Goal: Task Accomplishment & Management: Manage account settings

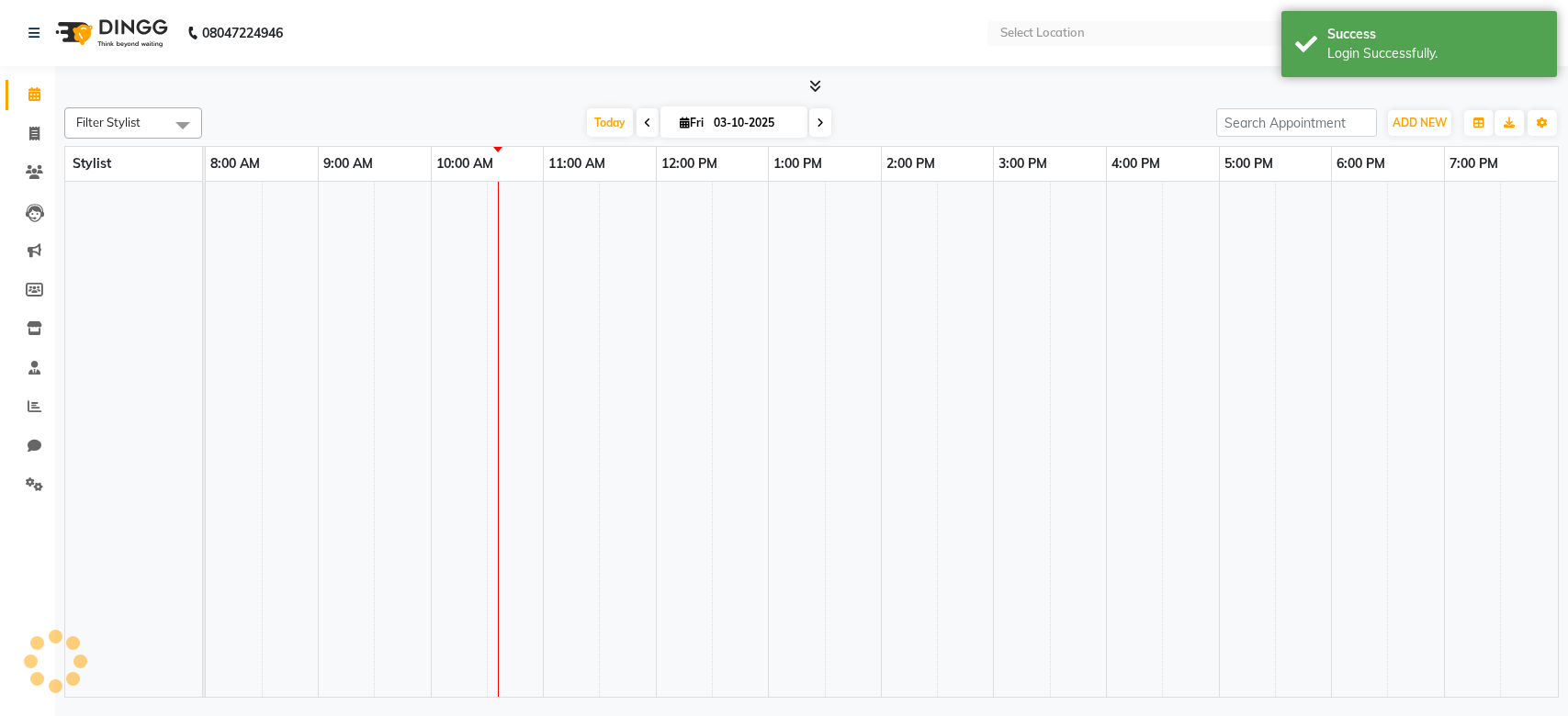
select select "en"
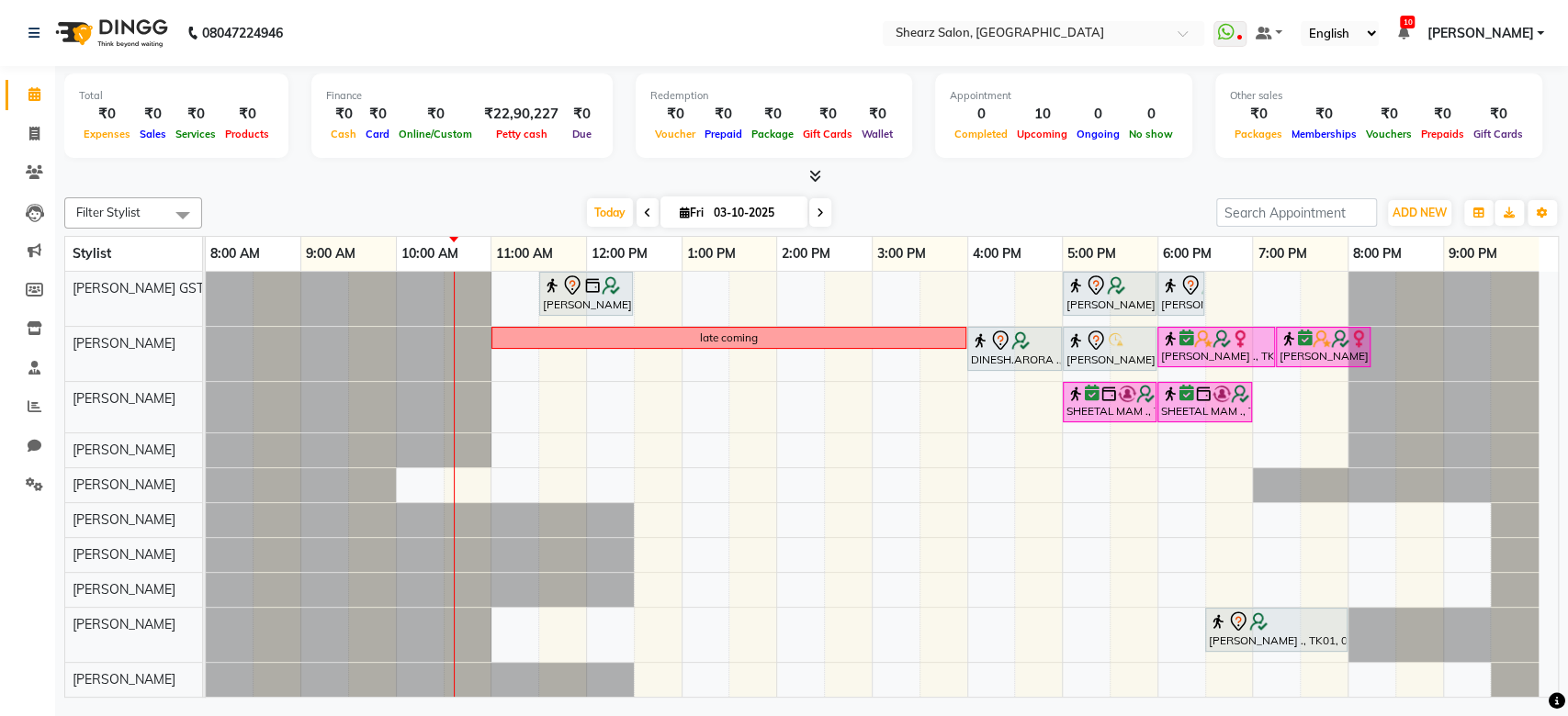
click at [646, 212] on span at bounding box center [647, 213] width 22 height 29
type input "02-10-2025"
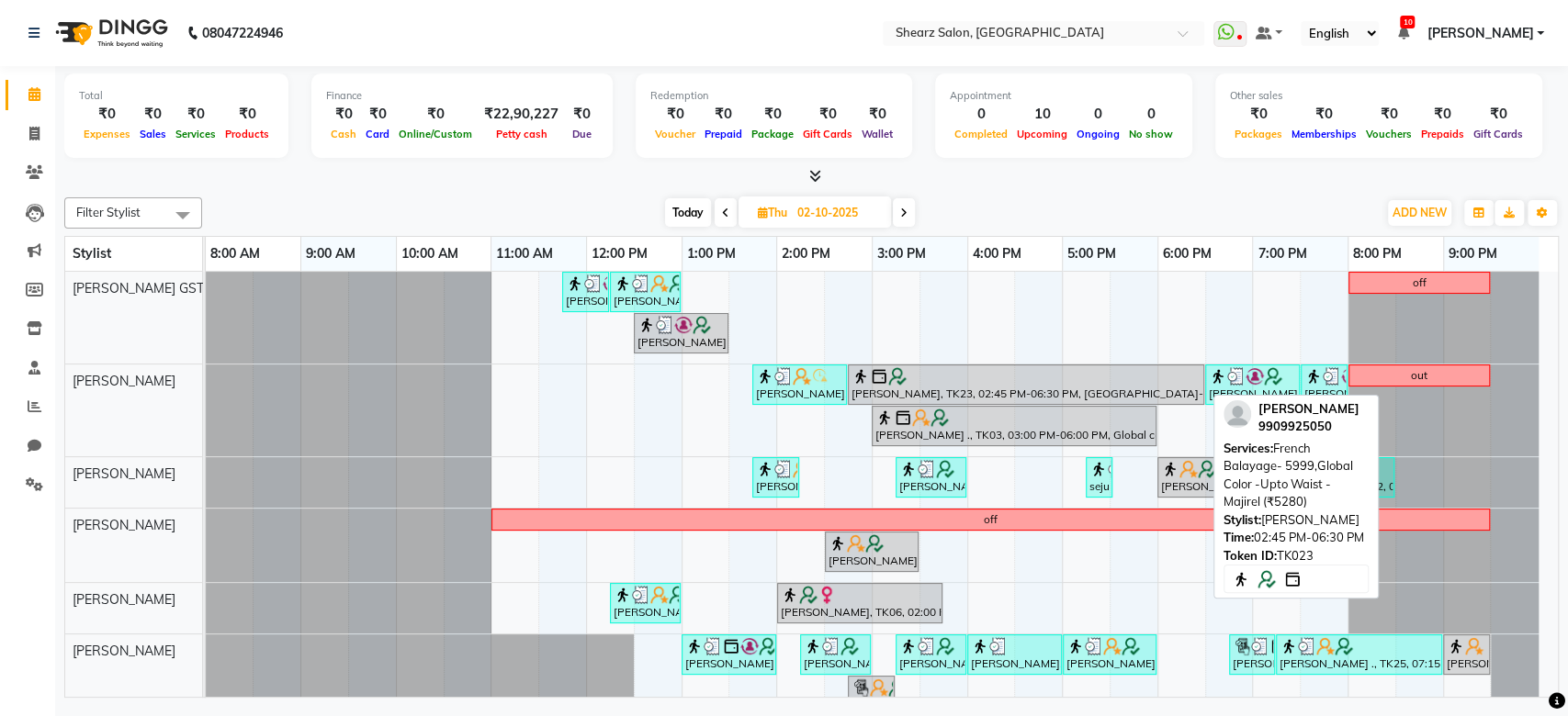
click at [1002, 367] on div at bounding box center [1026, 376] width 349 height 18
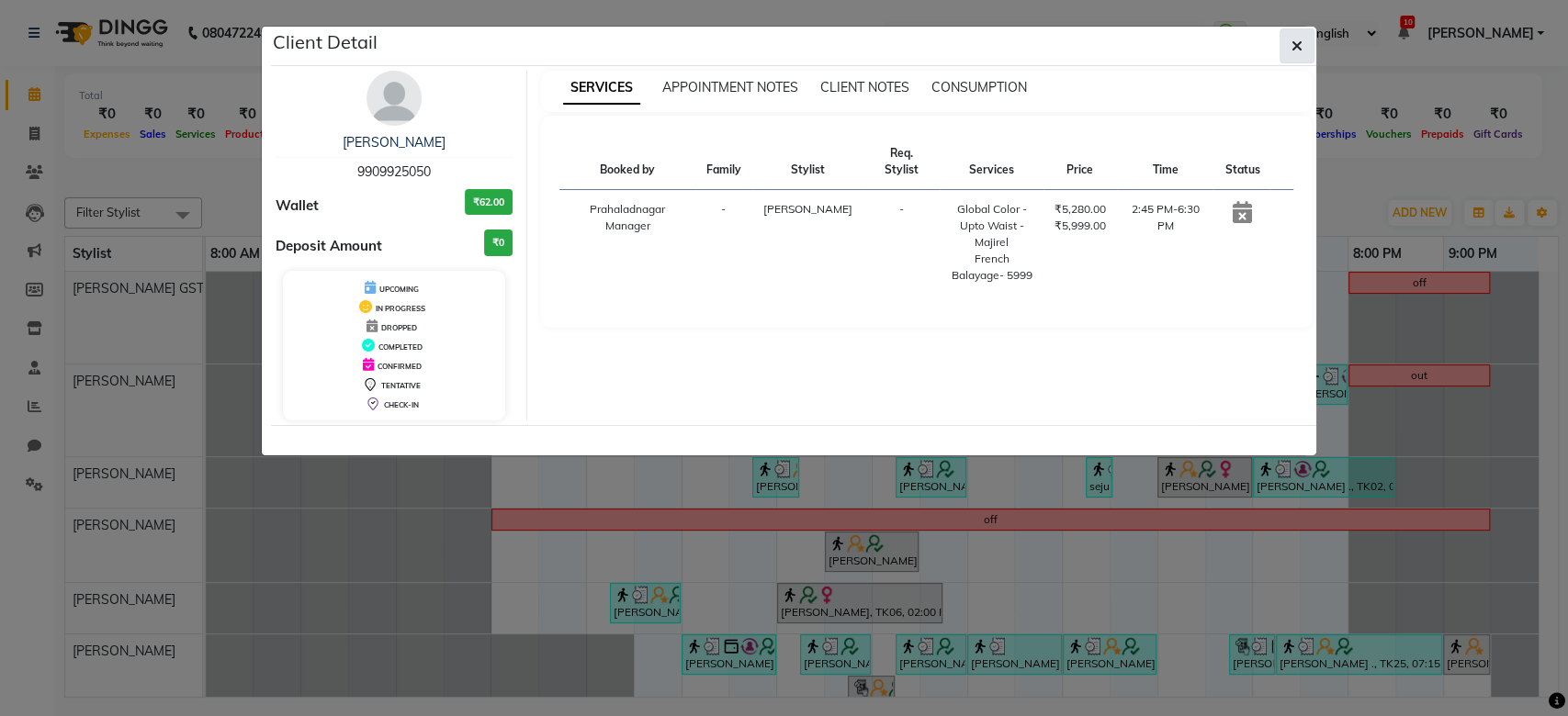
click at [1306, 36] on button "button" at bounding box center [1296, 46] width 35 height 35
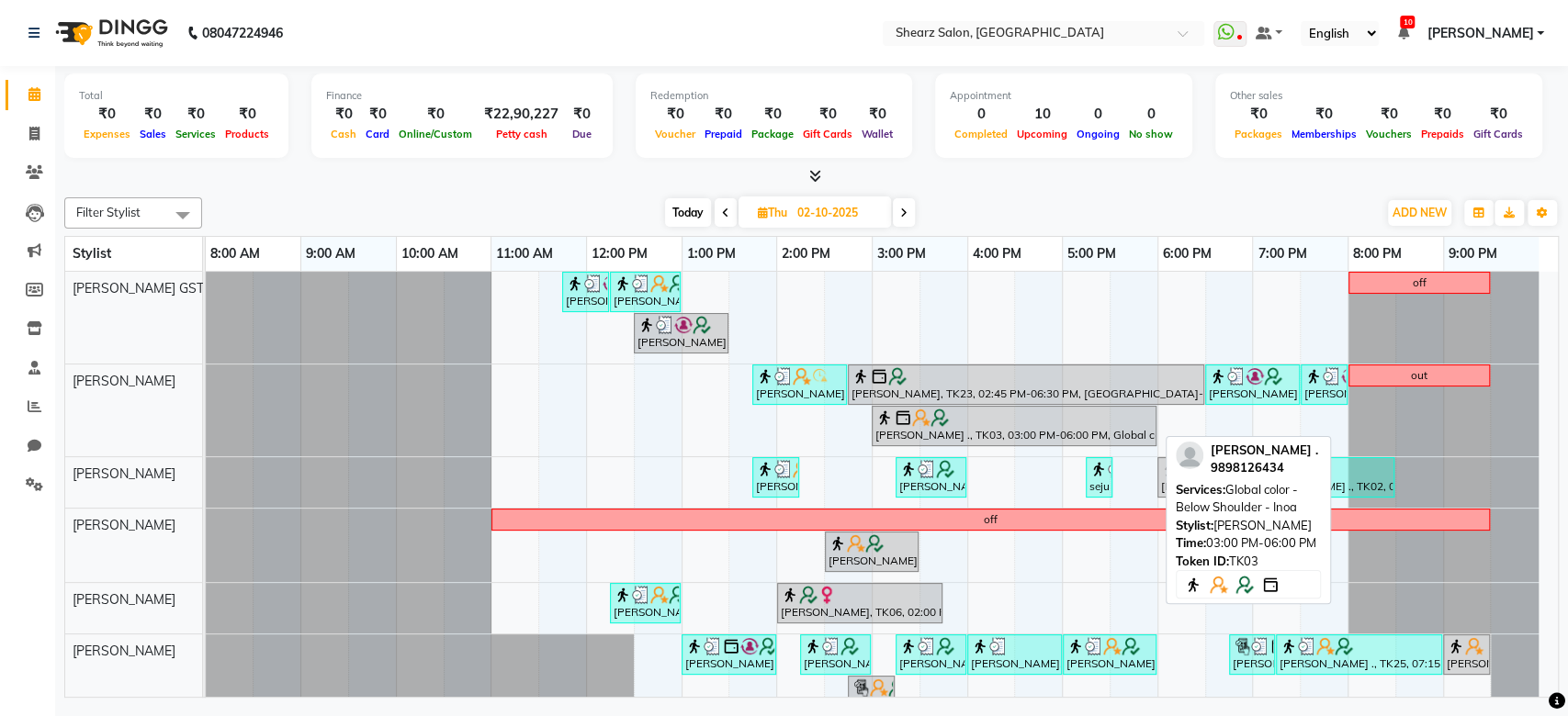
click at [985, 437] on div "Shilpi Jaysingh ., TK03, 03:00 PM-06:00 PM, Global color - Below Shoulder - Inoa" at bounding box center [1014, 425] width 281 height 35
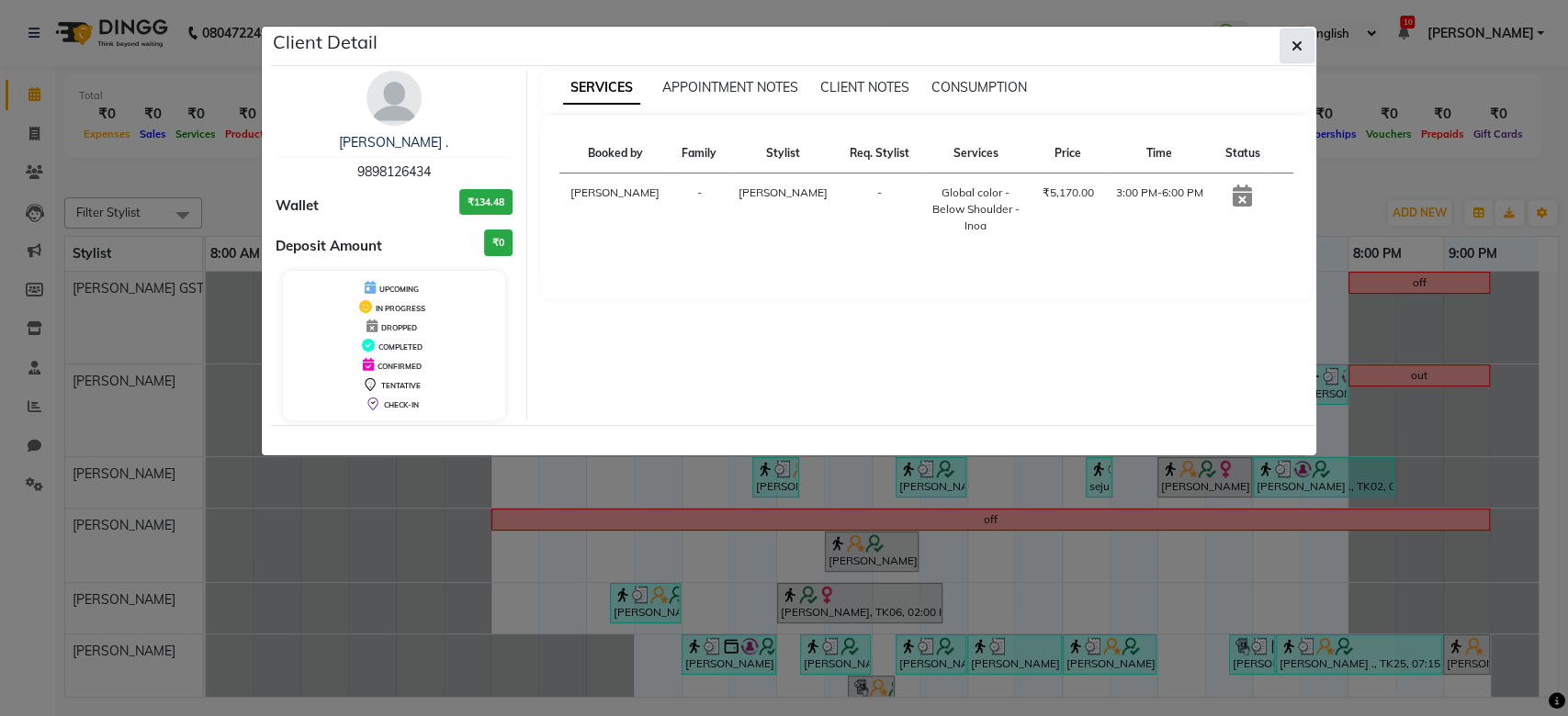
click at [1303, 42] on button "button" at bounding box center [1296, 46] width 35 height 35
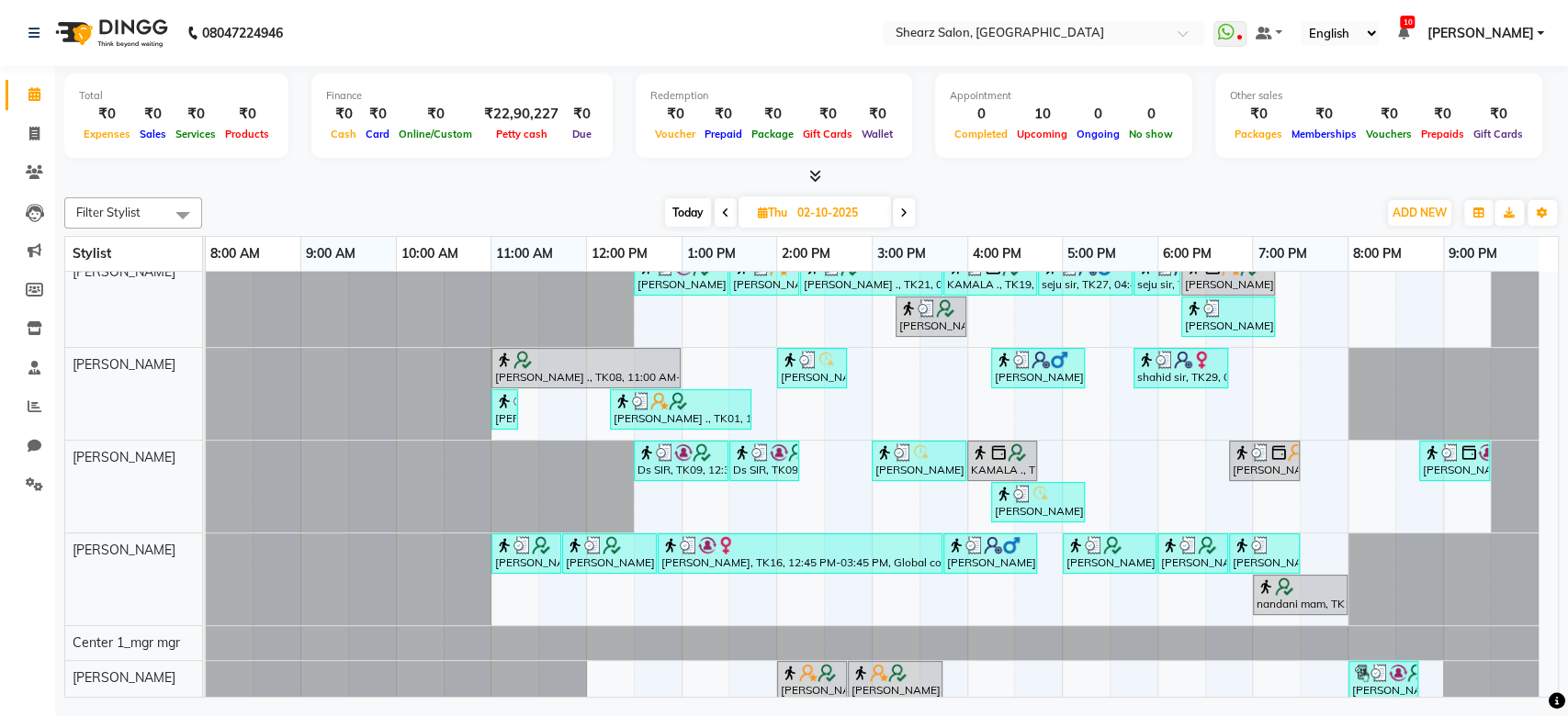
scroll to position [537, 0]
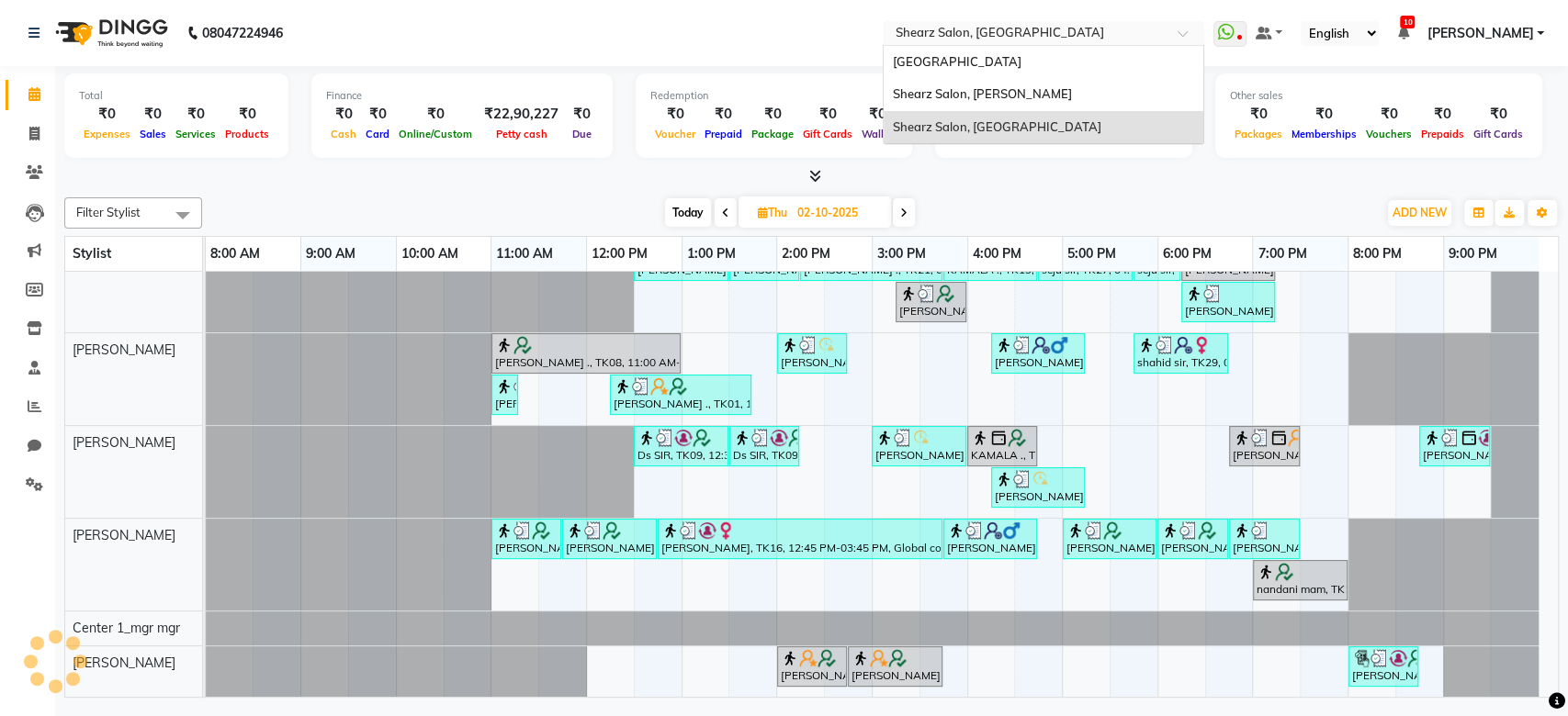
click at [1048, 40] on input "text" at bounding box center [1025, 35] width 267 height 18
click at [1023, 102] on div "Shearz Salon, Shela" at bounding box center [1044, 94] width 320 height 33
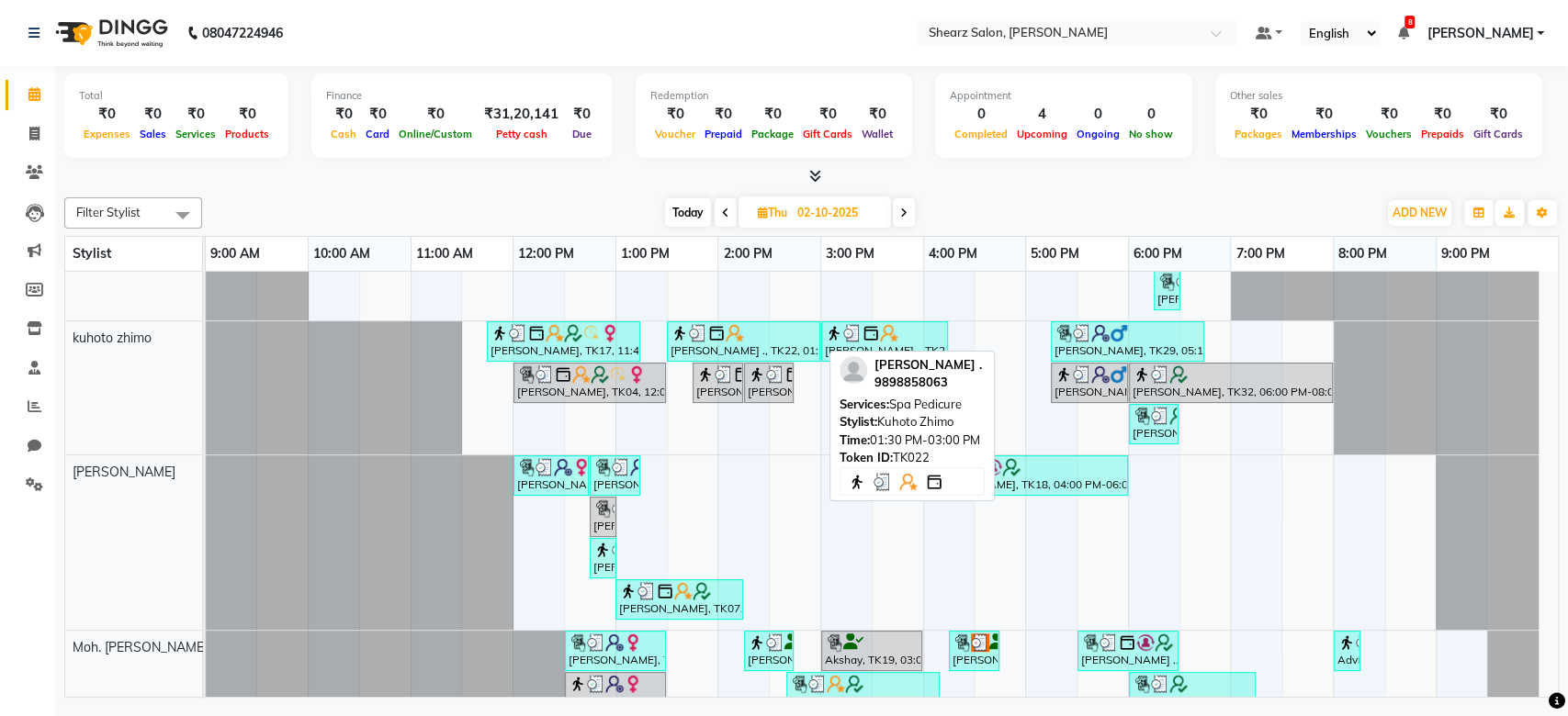
click at [749, 333] on div at bounding box center [743, 334] width 146 height 18
select select "3"
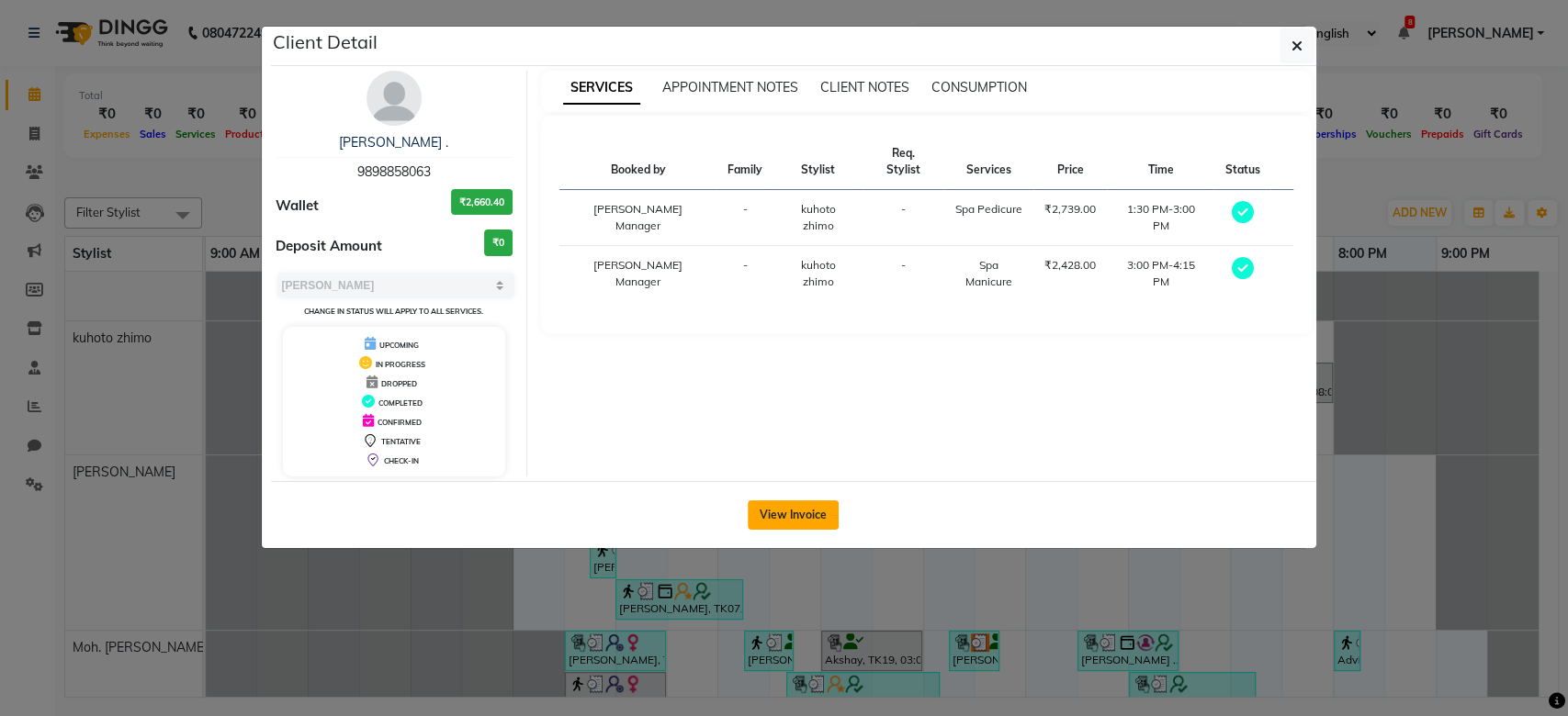
click at [778, 521] on button "View Invoice" at bounding box center [793, 514] width 91 height 29
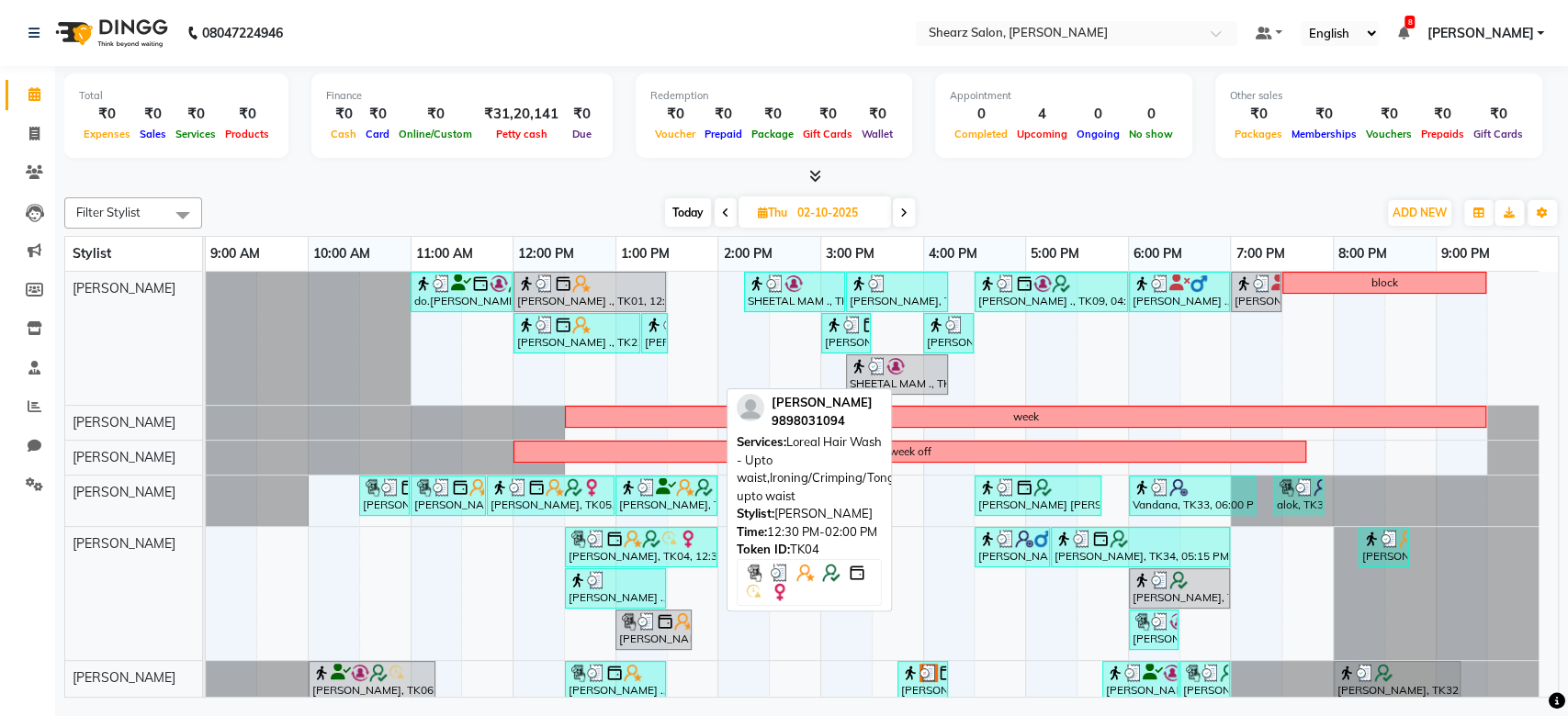
click at [666, 547] on div "[PERSON_NAME], TK04, 12:30 PM-02:00 PM, Loreal Hair Wash - Upto waist,Ironing/C…" at bounding box center [640, 547] width 149 height 35
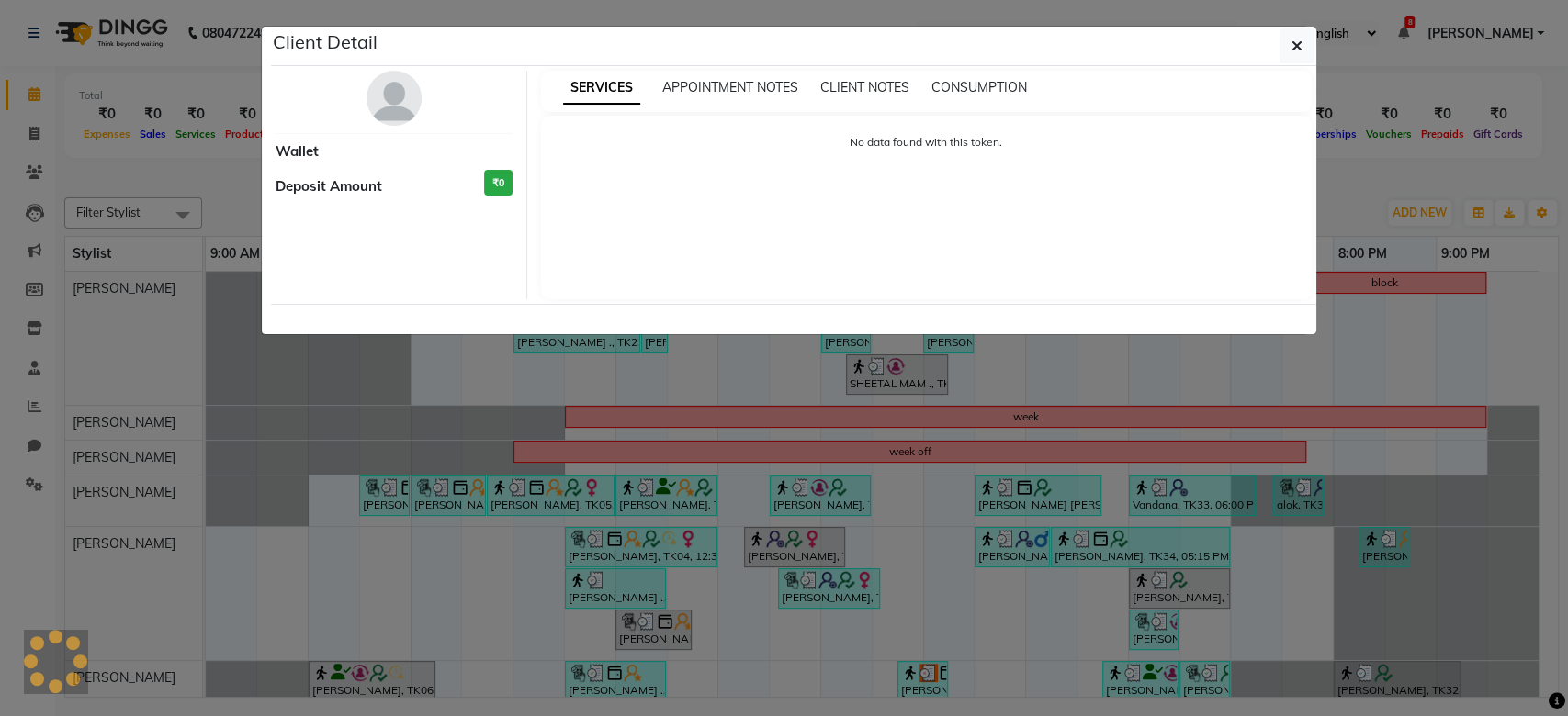
select select "3"
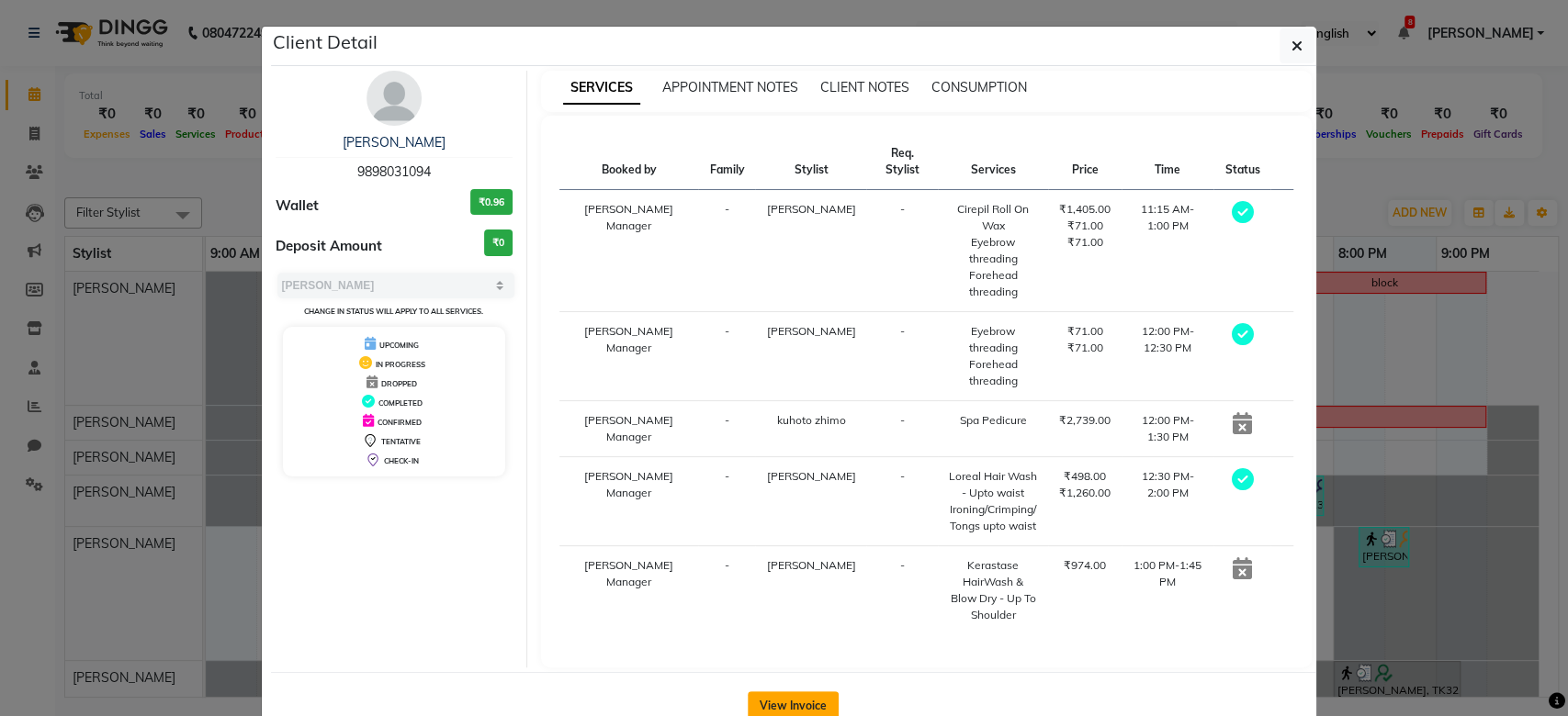
click at [789, 709] on button "View Invoice" at bounding box center [793, 706] width 91 height 29
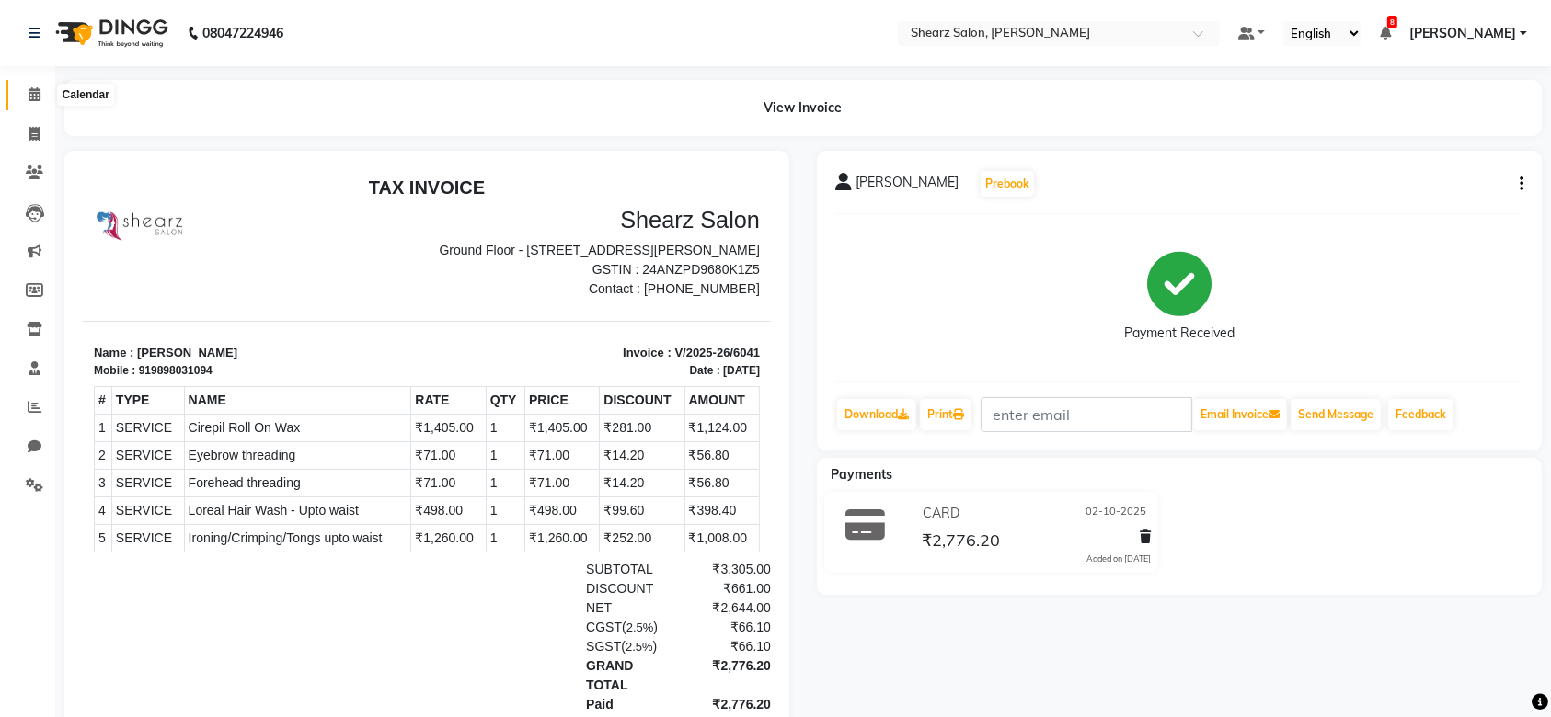
click at [26, 90] on span at bounding box center [34, 95] width 32 height 21
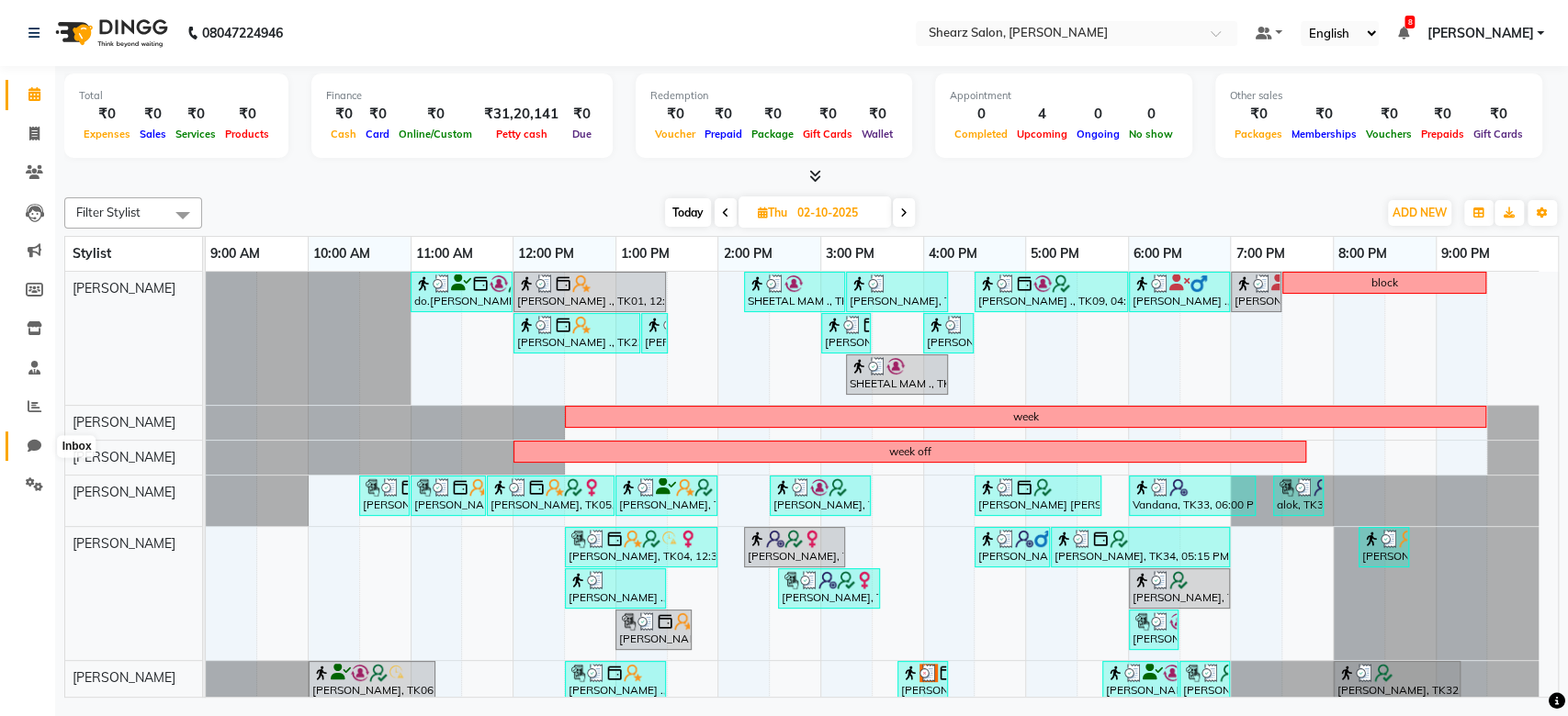
click at [18, 452] on span at bounding box center [34, 446] width 32 height 21
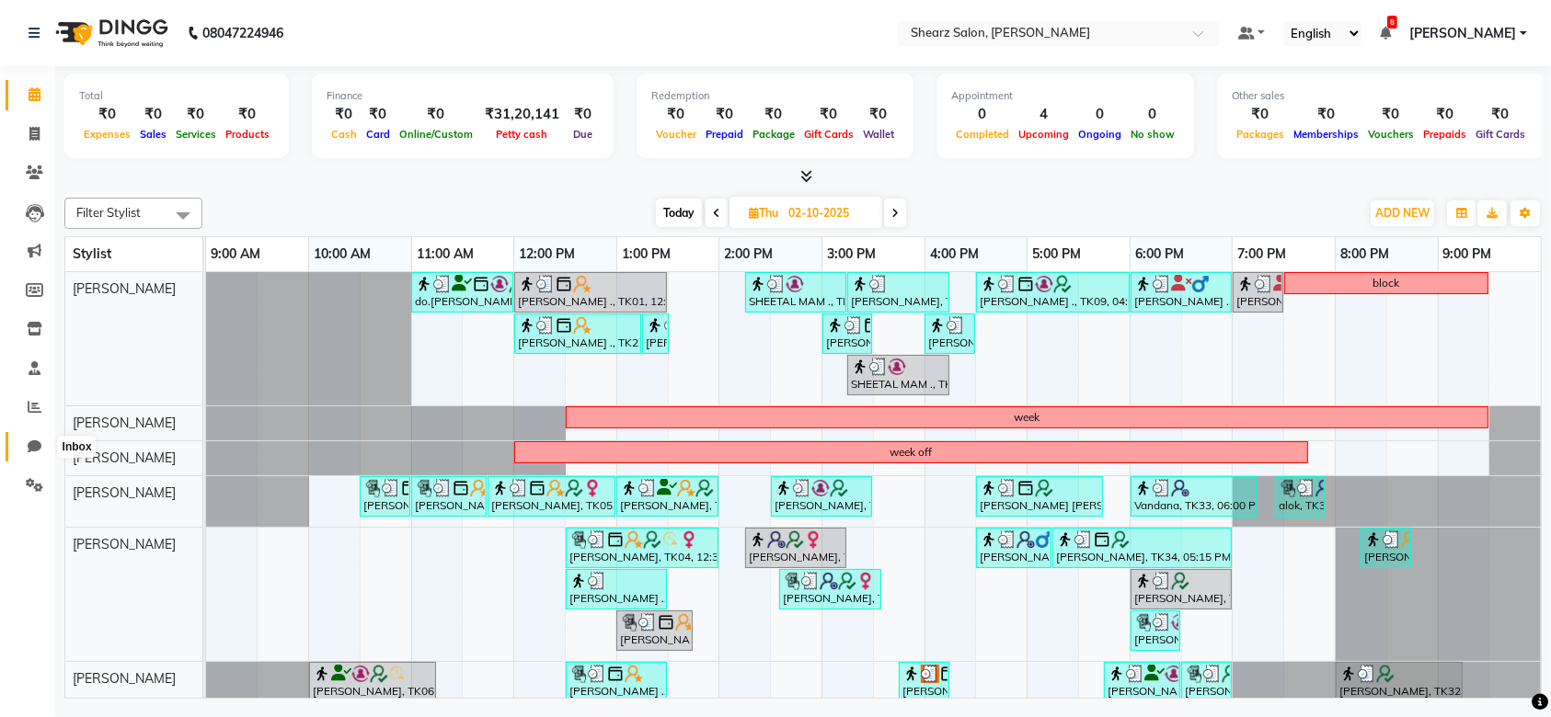
select select "100"
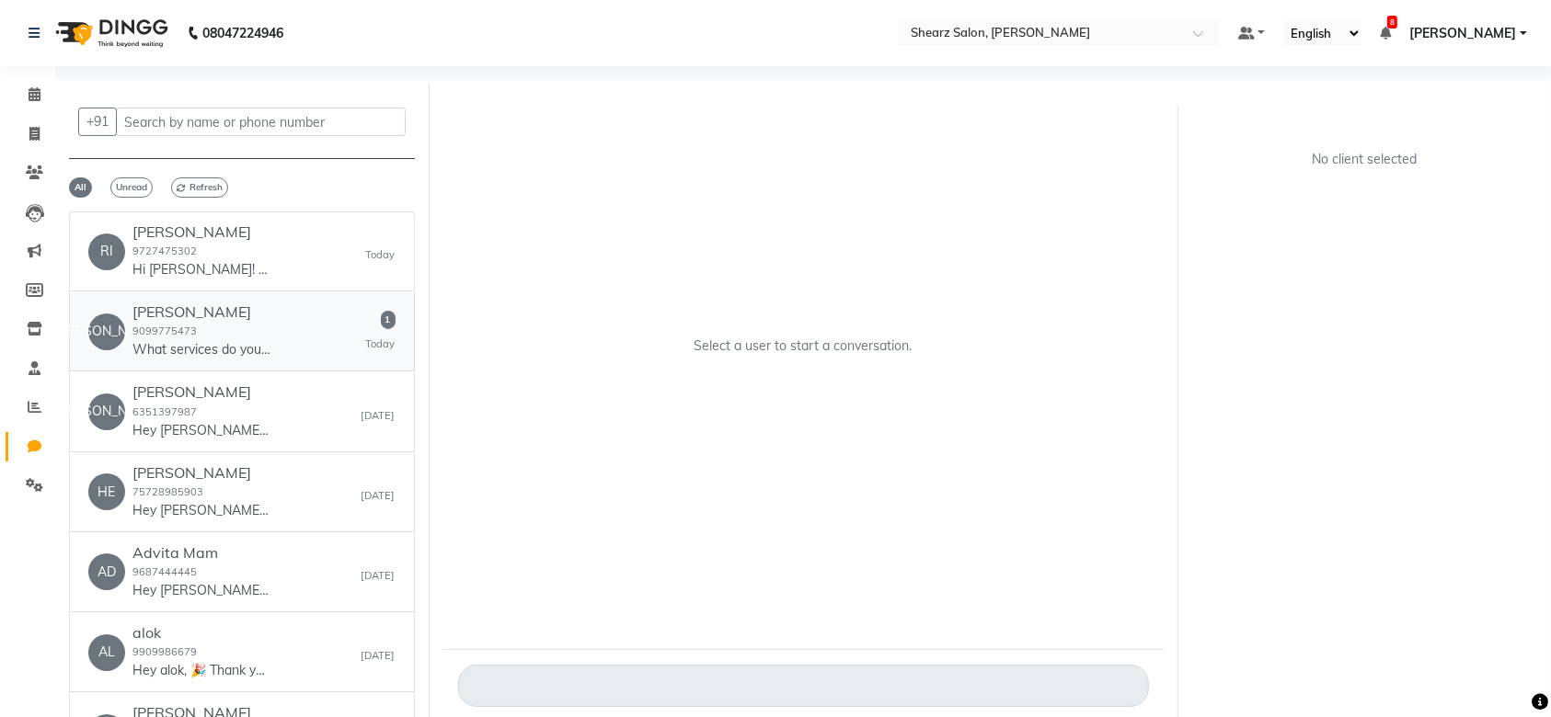
click at [244, 335] on div "Jaimini Mistri 9099775473 What services do you offer?" at bounding box center [201, 332] width 138 height 56
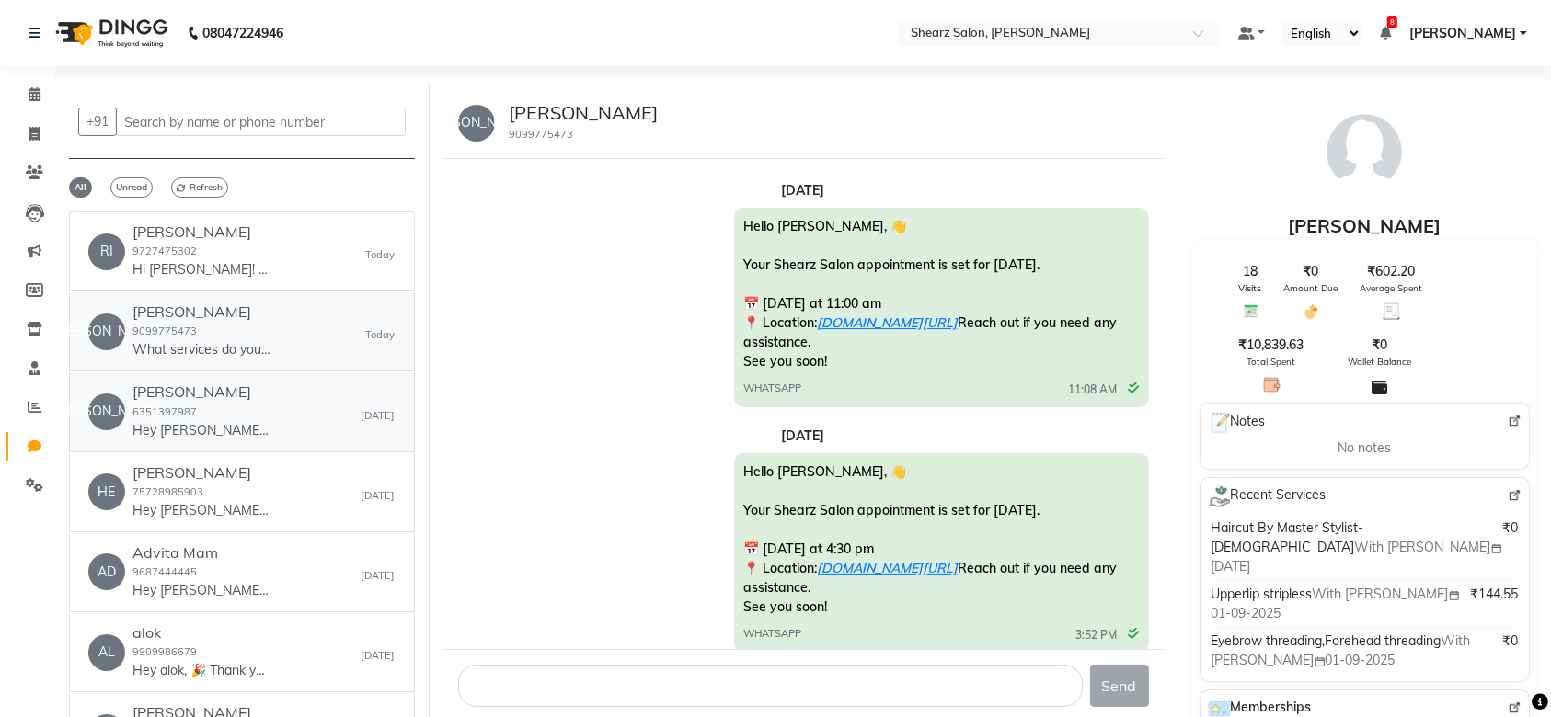
scroll to position [1376, 0]
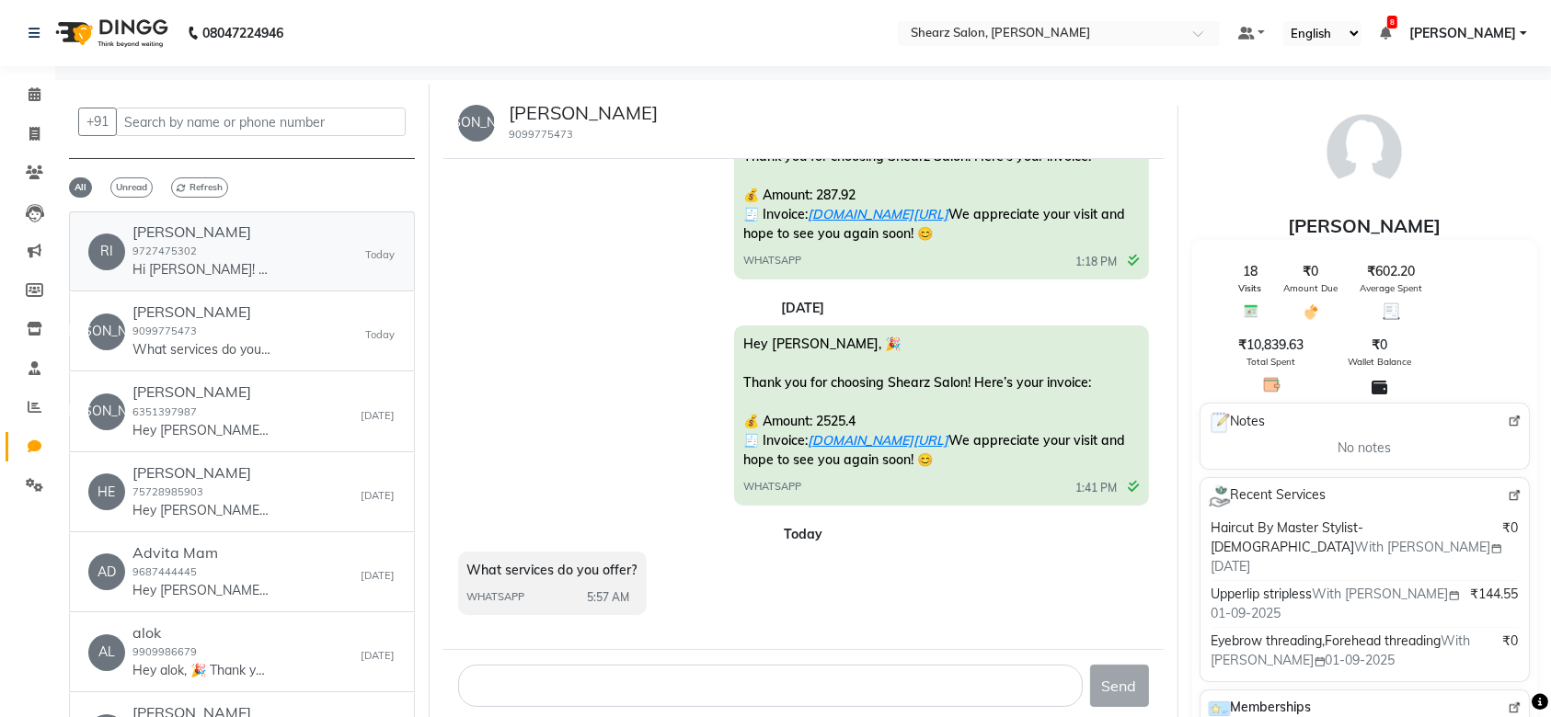
click at [263, 249] on div "Riya Rao 9727475302 Hi Riya! 👋 Just a reminder that you're booked at Shearz Sal…" at bounding box center [201, 251] width 138 height 56
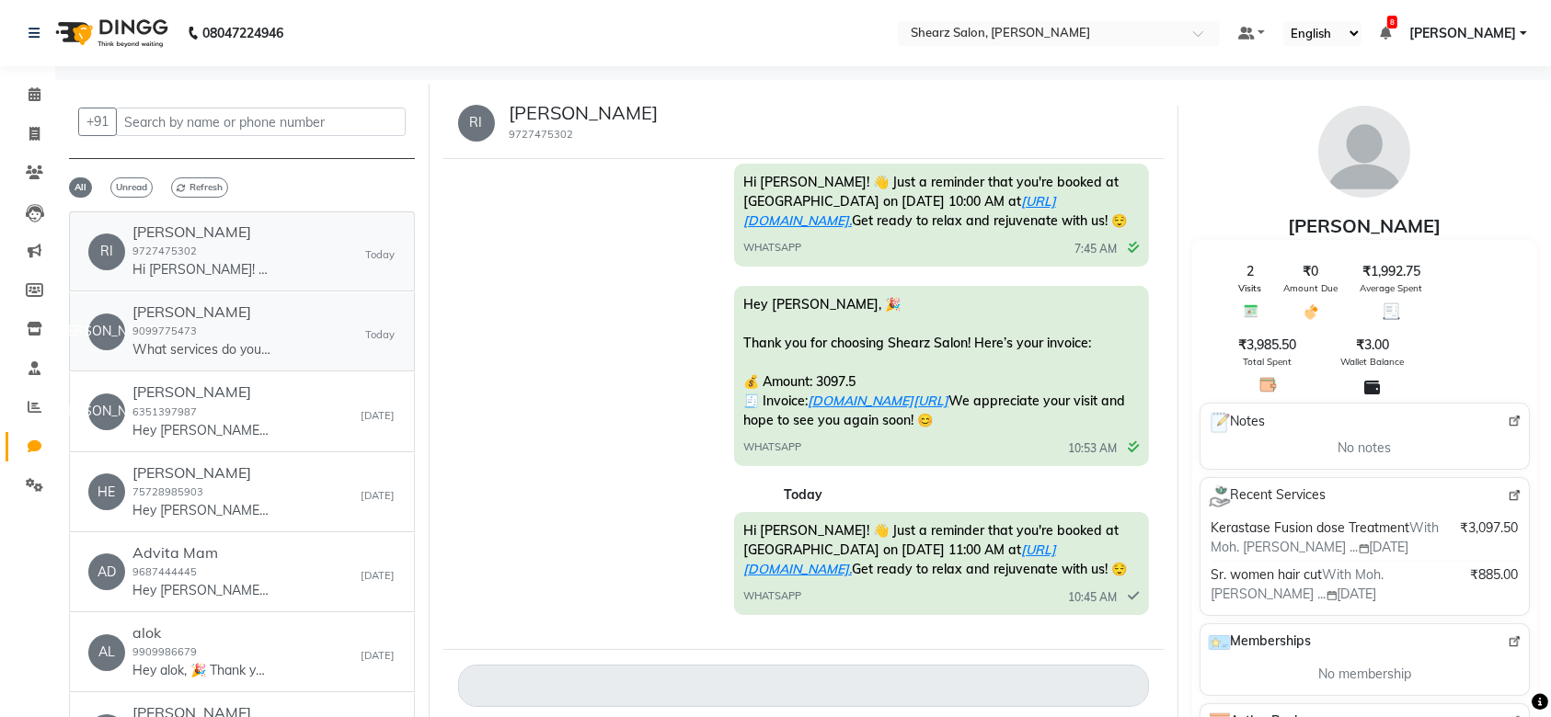
scroll to position [327, 0]
click at [231, 328] on div "Jaimini Mistri 9099775473 What services do you offer?" at bounding box center [201, 332] width 138 height 56
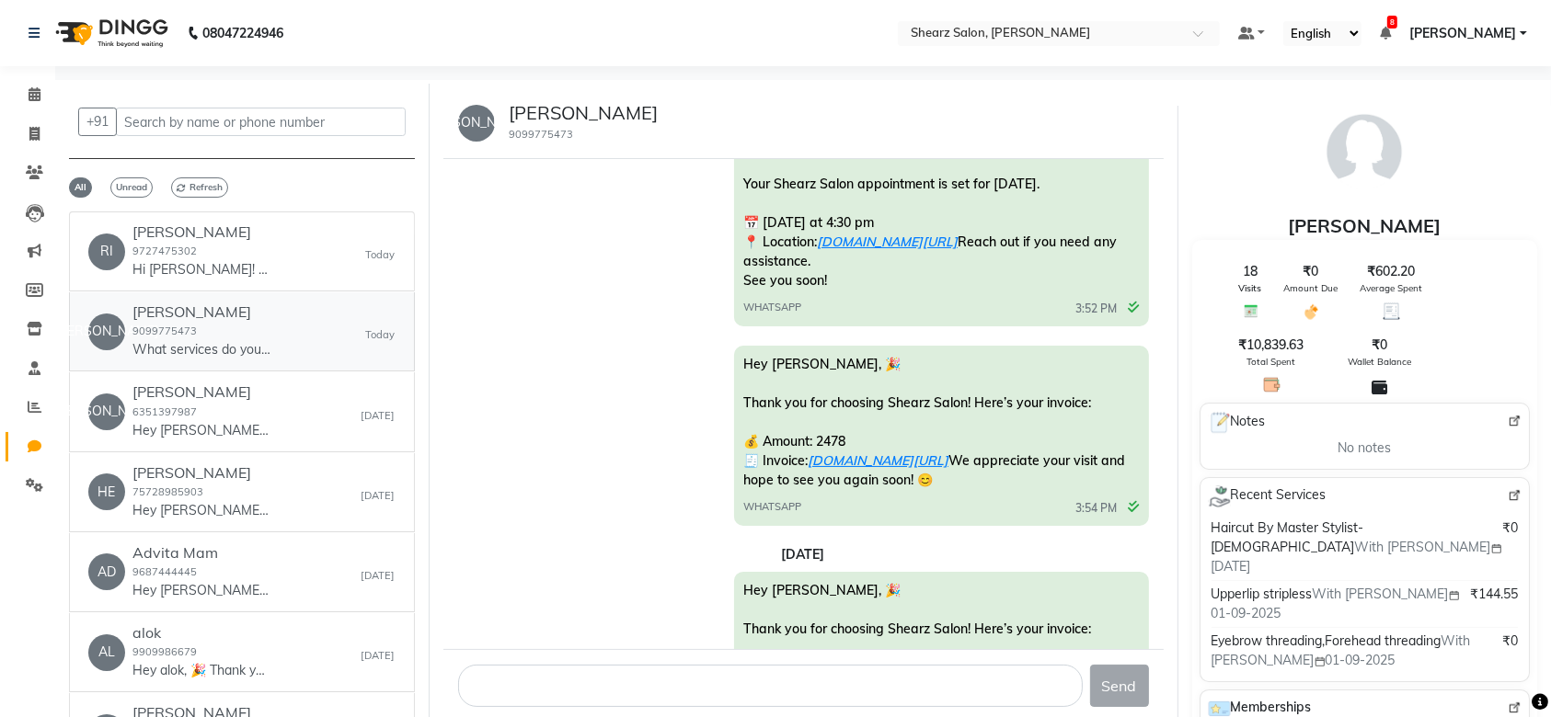
scroll to position [1376, 0]
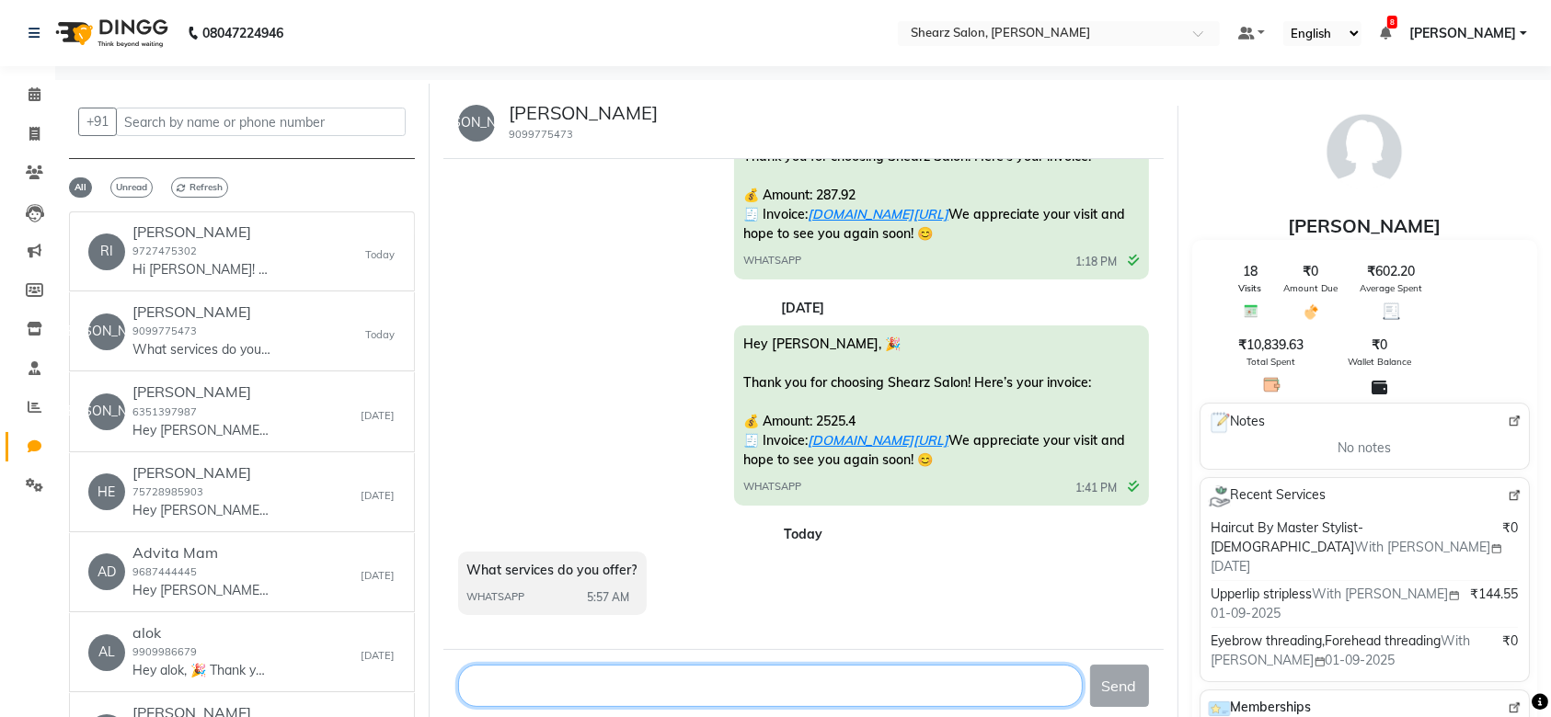
click at [548, 681] on textarea at bounding box center [770, 686] width 624 height 42
type textarea "h"
type textarea "Hello"
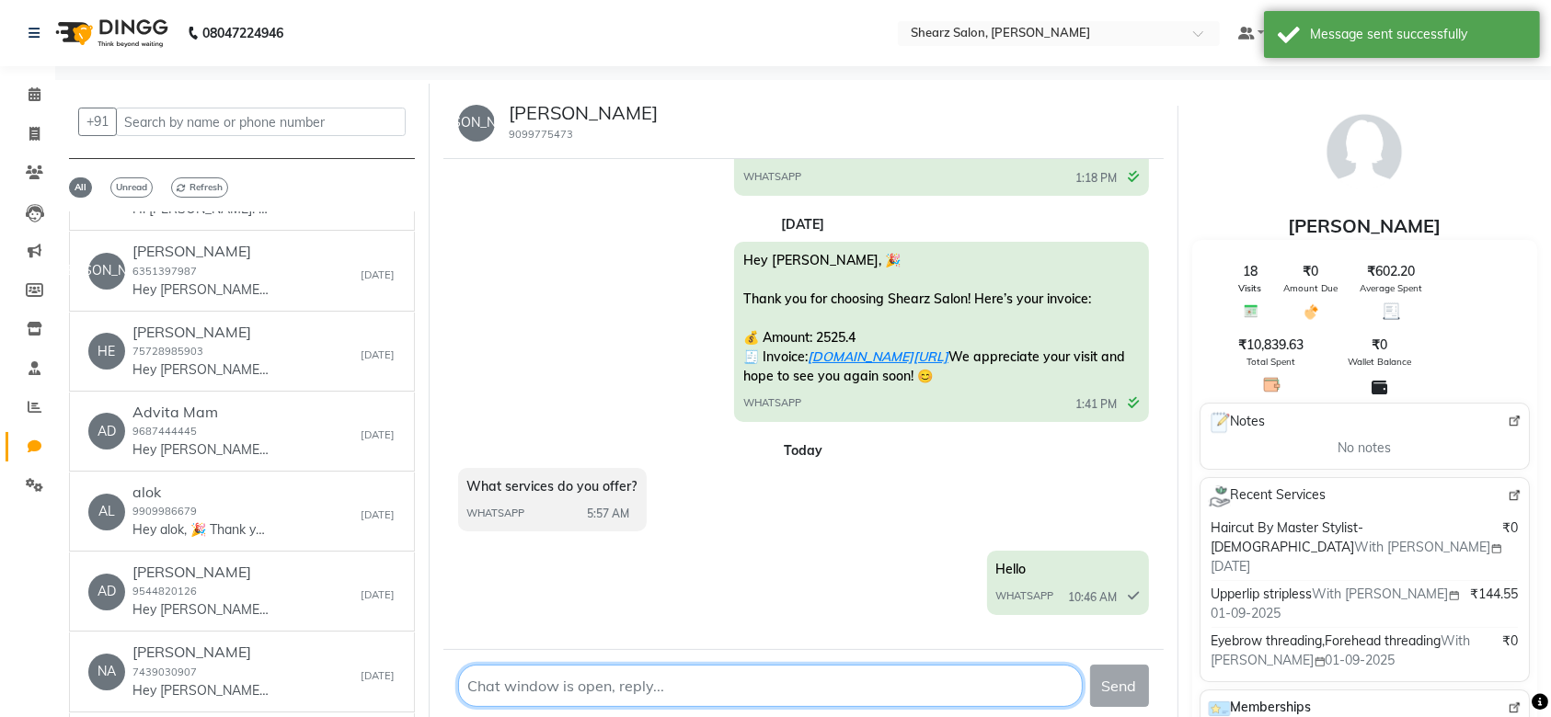
scroll to position [478, 0]
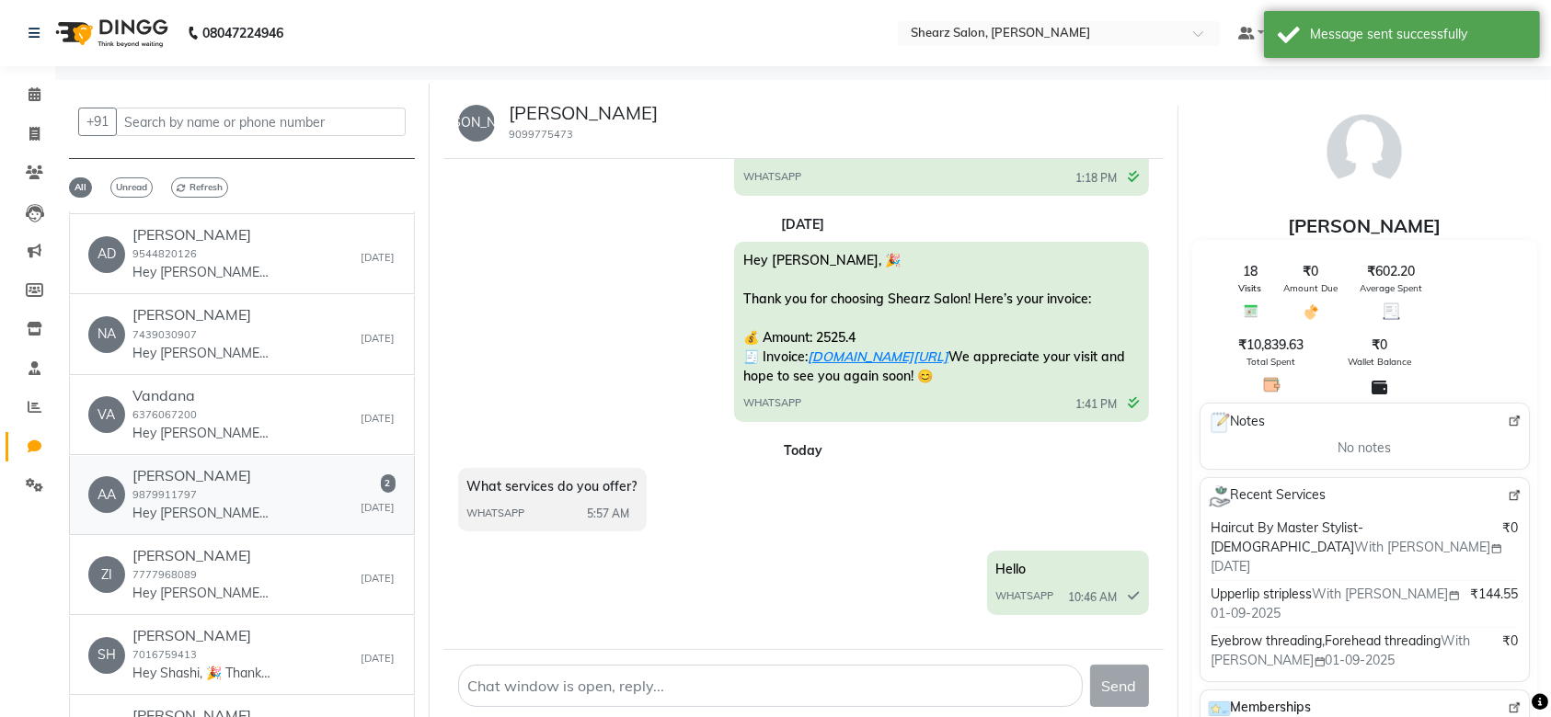
click at [330, 482] on div "AA Aalisha Shah 9879911797 Hey Aalisha, 🎉 Thank you for choosing Shearz Salon! …" at bounding box center [241, 495] width 307 height 56
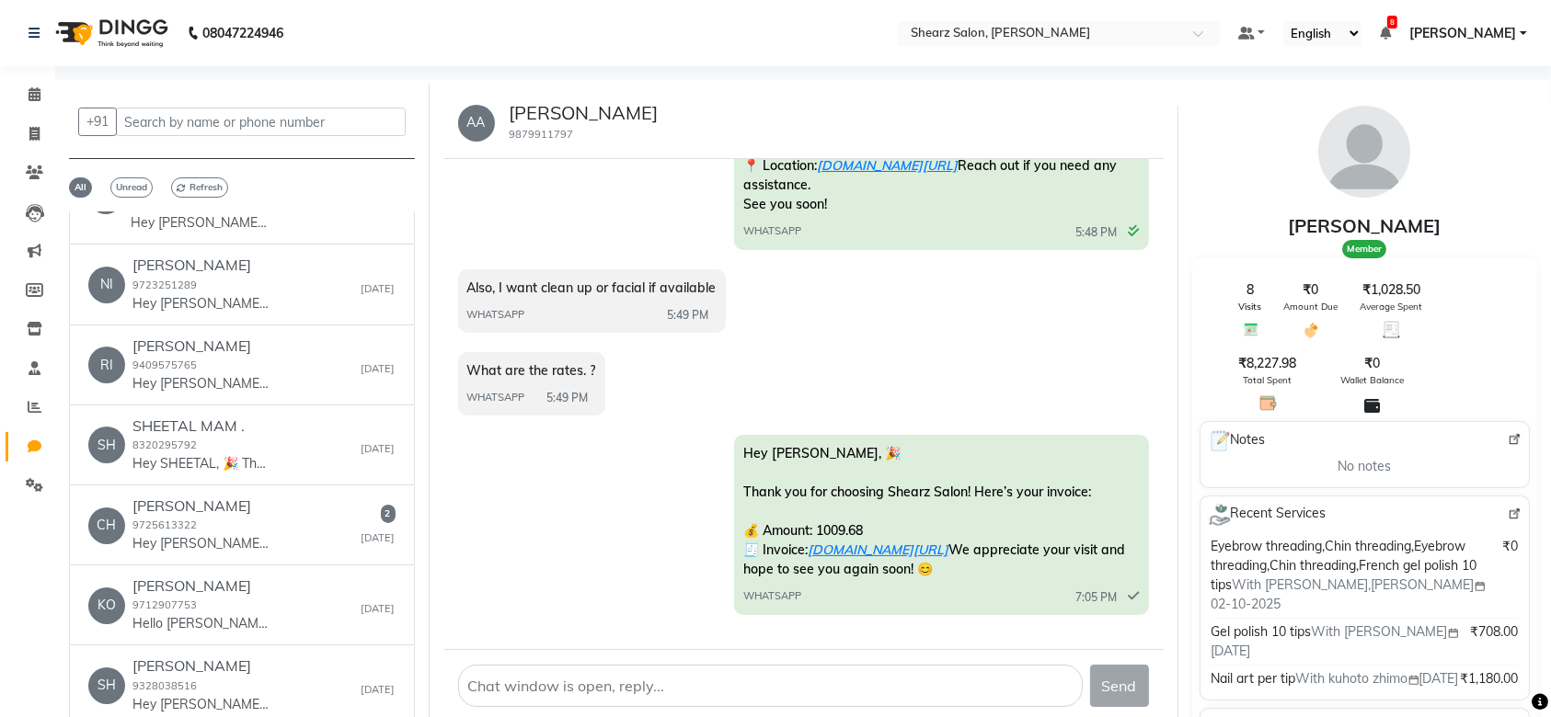
scroll to position [1375, 0]
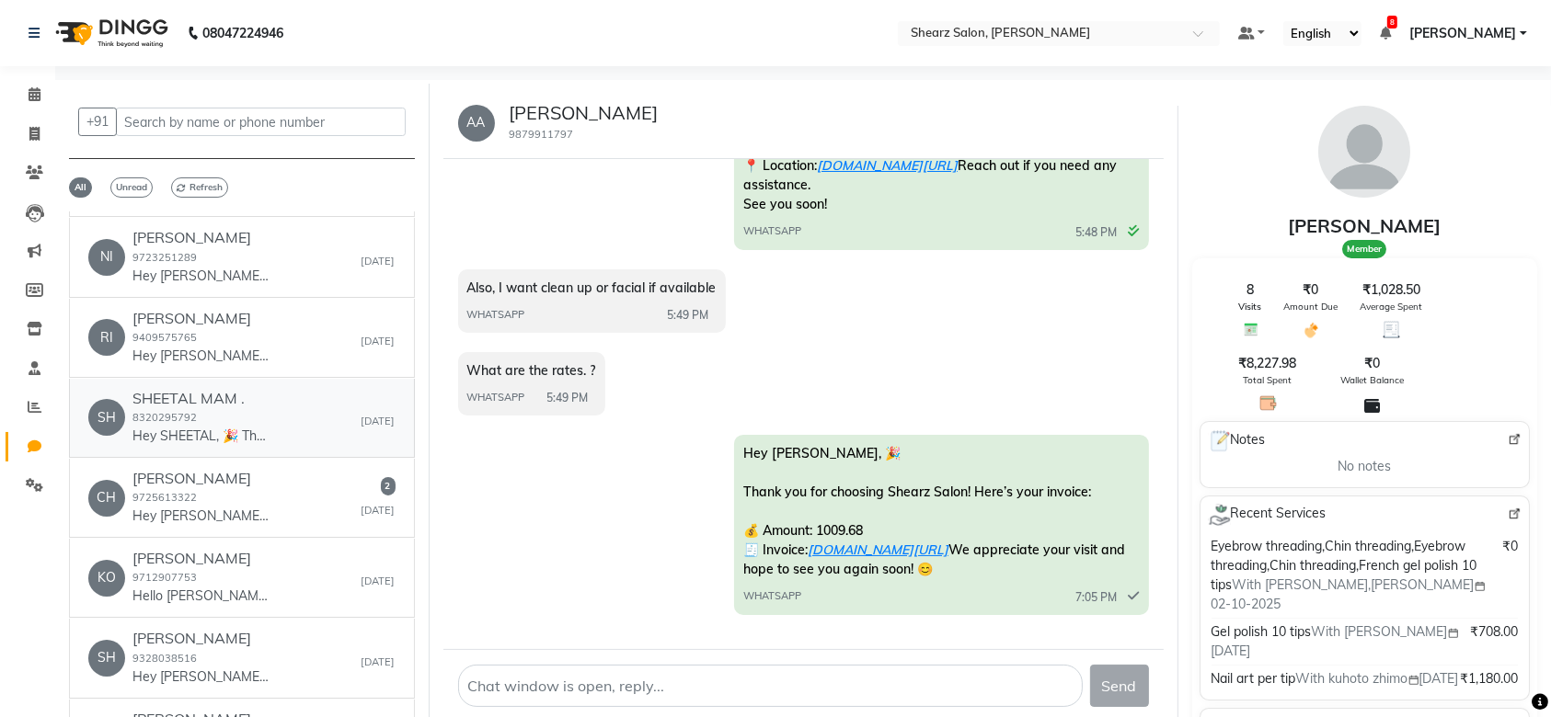
click at [266, 433] on link "SH SHEETAL MAM . 8320295792 Hey SHEETAL, 🎉 Thank you for choosing Shearz Salon!…" at bounding box center [242, 418] width 346 height 79
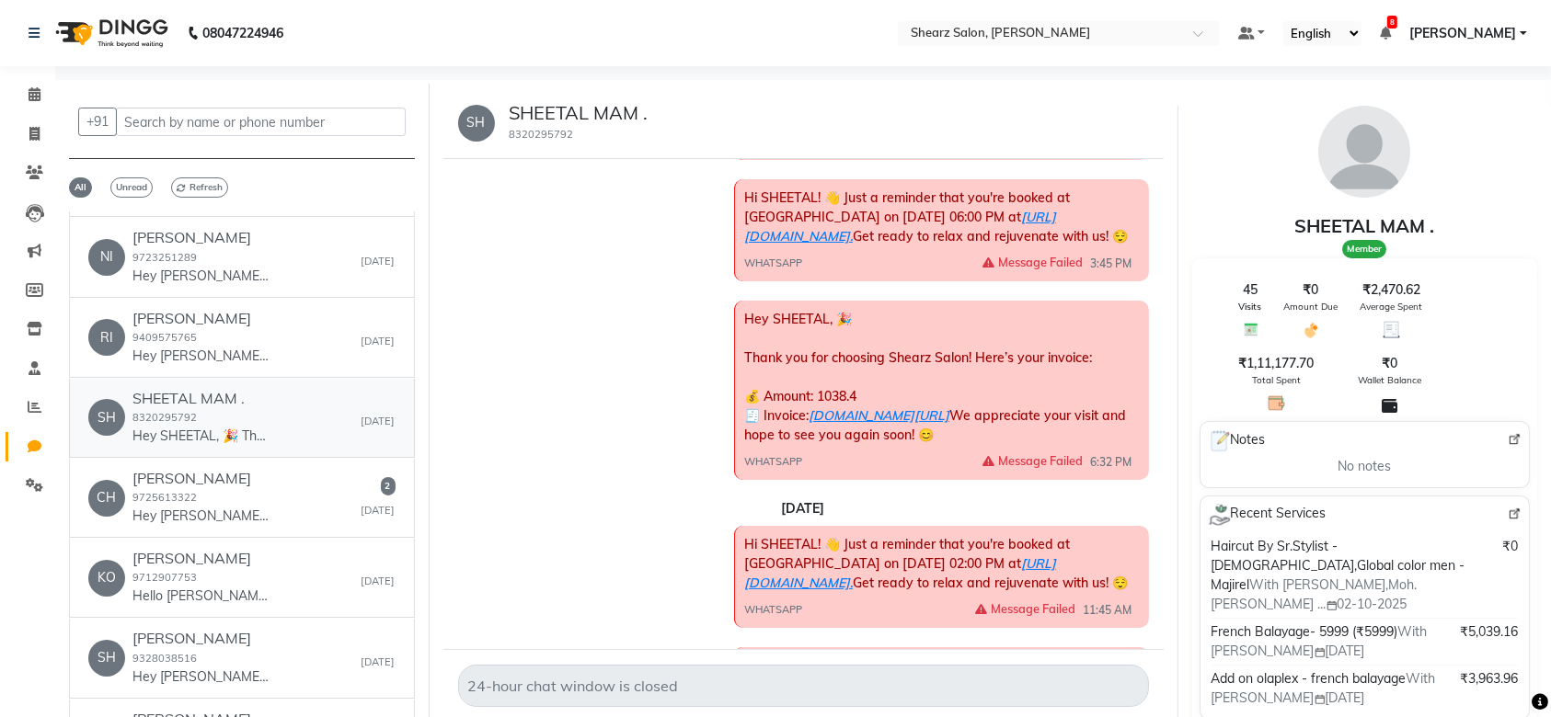
scroll to position [2601, 0]
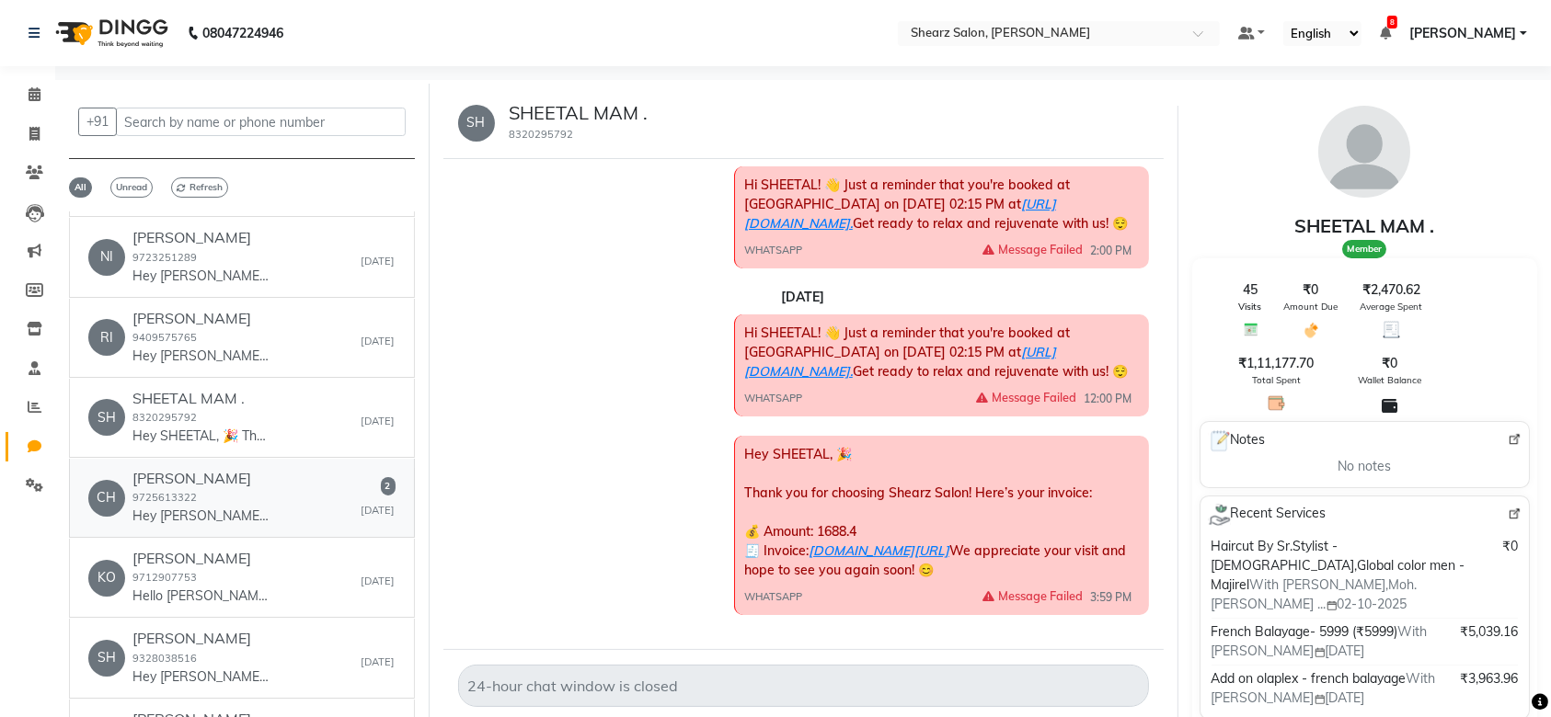
click at [312, 474] on div "CH chintan mankodi 9725613322 Hey chintan, 🎉 Thank you for choosing Shearz Salo…" at bounding box center [241, 498] width 307 height 56
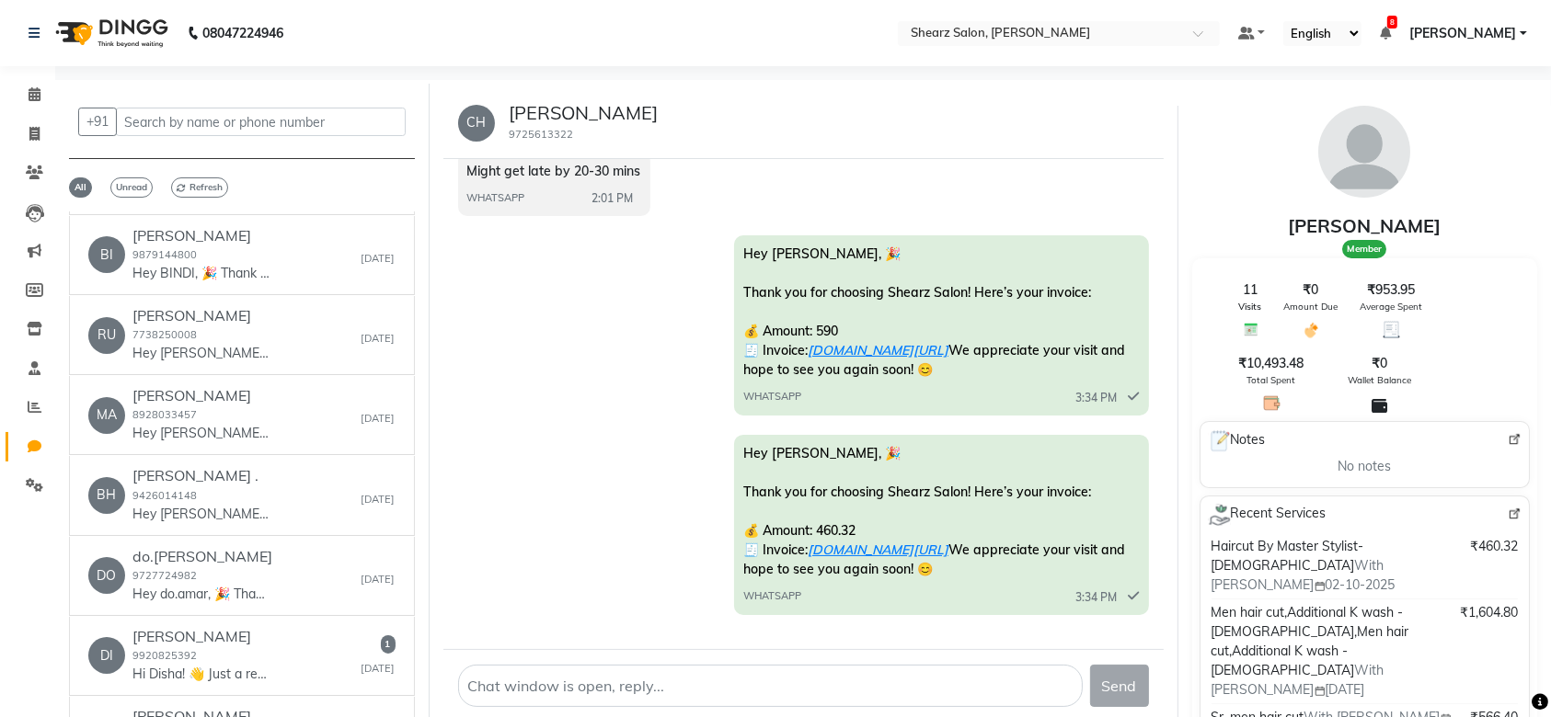
scroll to position [2824, 0]
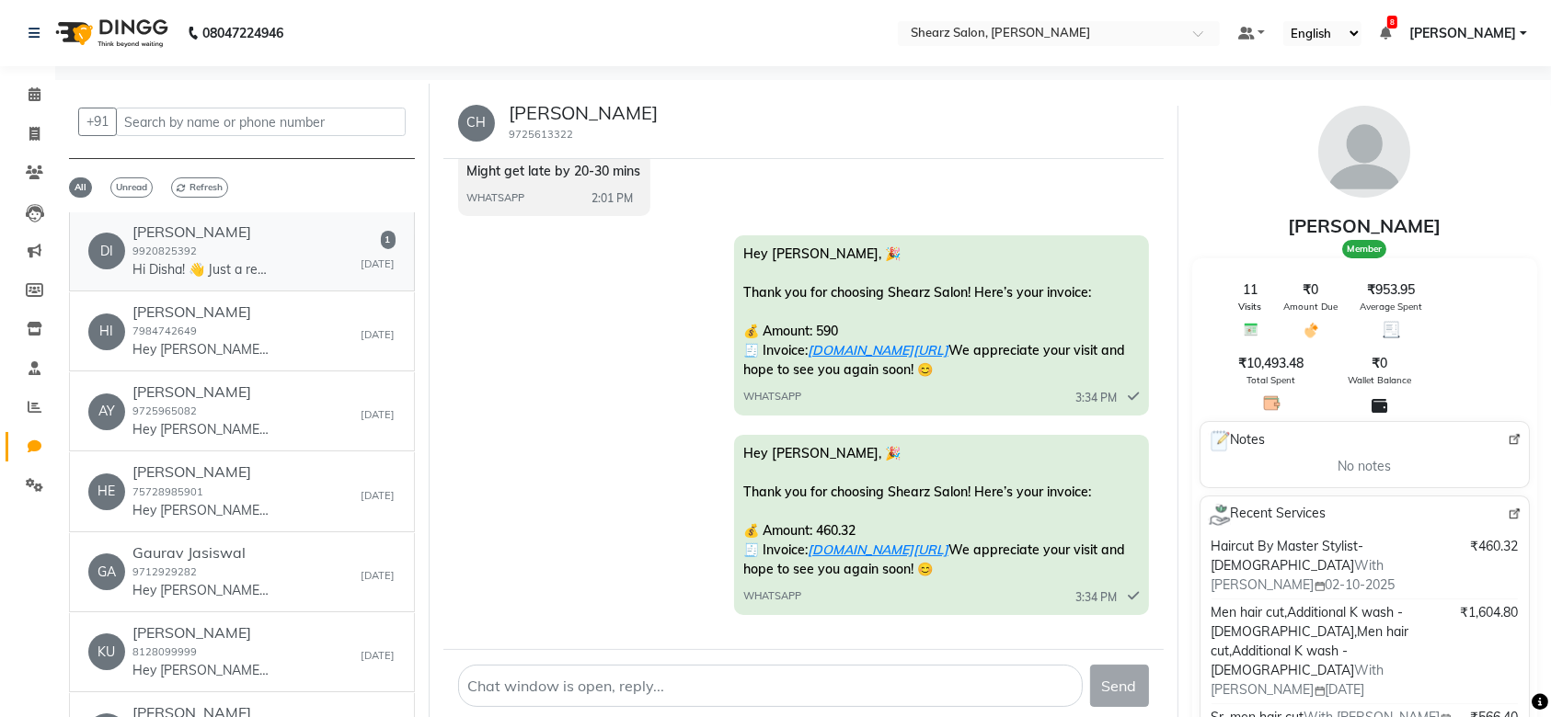
click at [270, 258] on div "DI Disha Parikh 9920825392 Hi Disha! 👋 Just a reminder that you're booked at Sh…" at bounding box center [241, 251] width 307 height 56
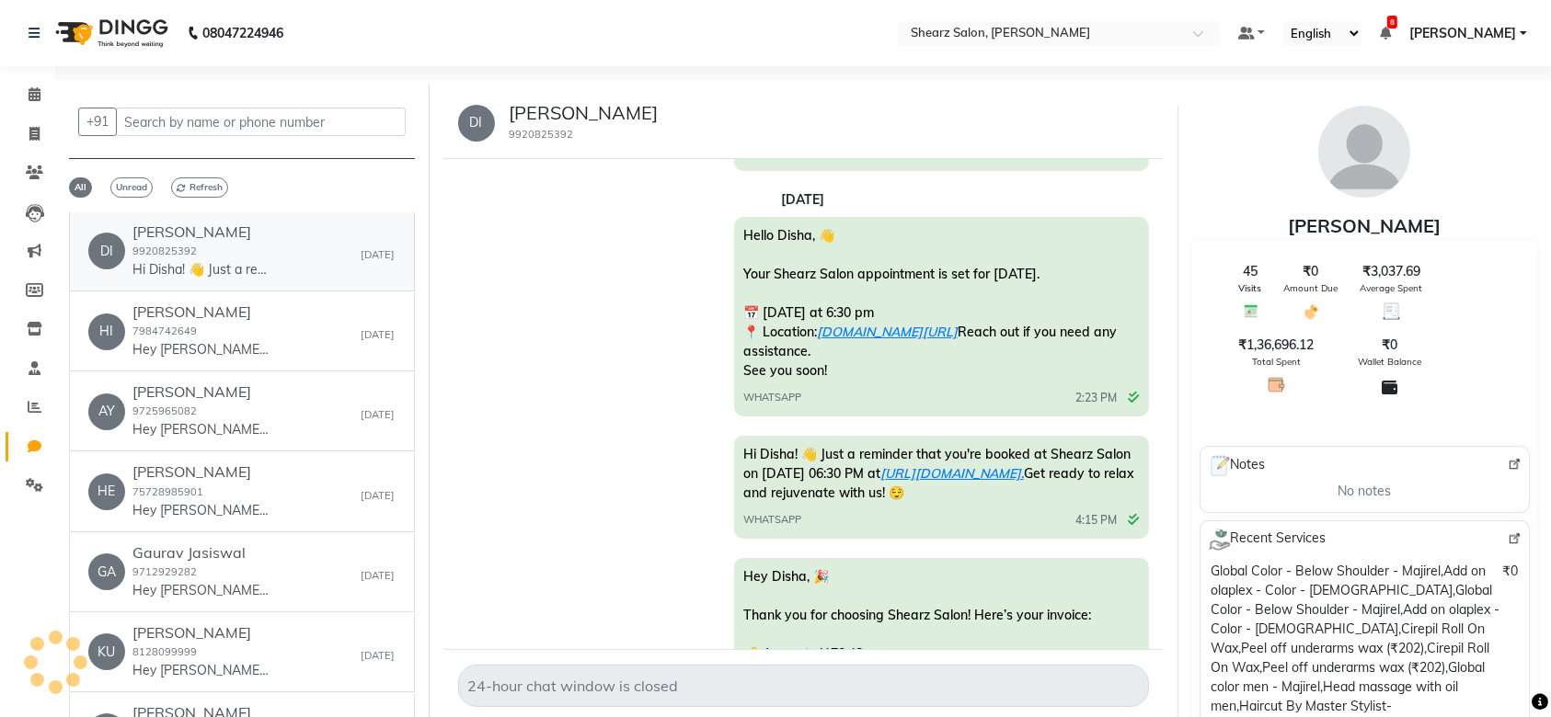
scroll to position [4839, 0]
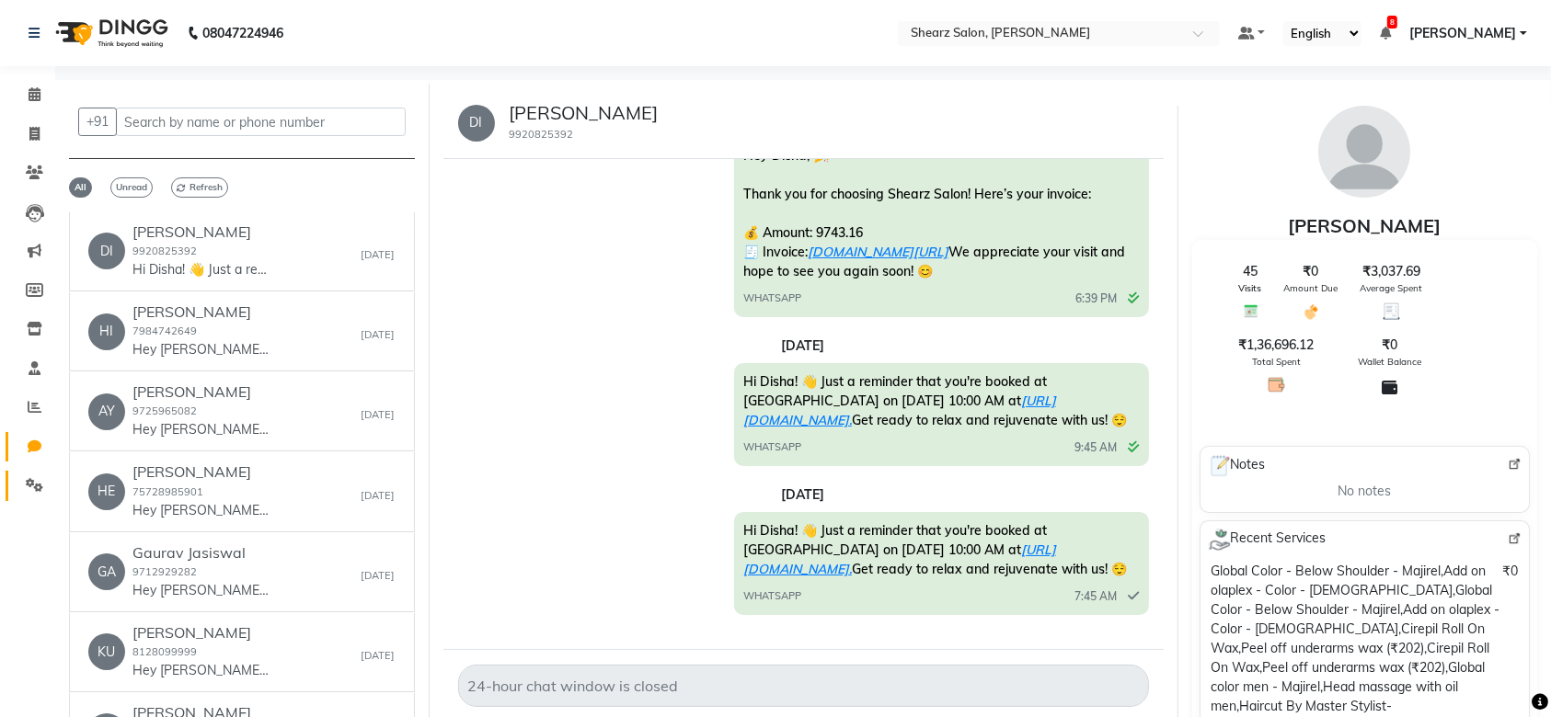
click at [33, 490] on icon at bounding box center [34, 485] width 17 height 14
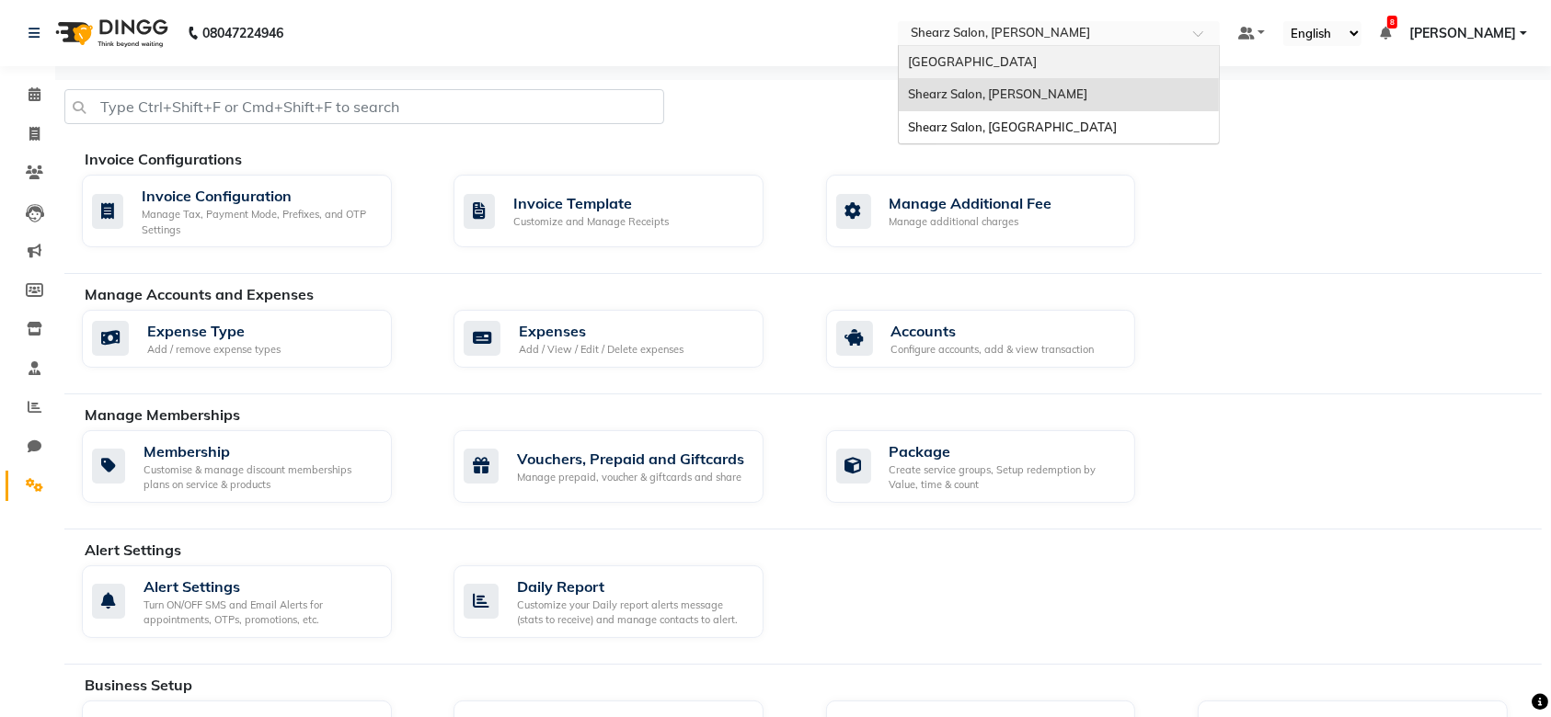
drag, startPoint x: 1028, startPoint y: 40, endPoint x: 1024, endPoint y: 64, distance: 25.3
click at [1024, 46] on ng-select "Select Location × Shearz Salon, Shela Shearz Salon Ho, Corporate Road Shearz Sa…" at bounding box center [1059, 33] width 322 height 25
click at [1024, 64] on span "[GEOGRAPHIC_DATA]" at bounding box center [972, 61] width 129 height 15
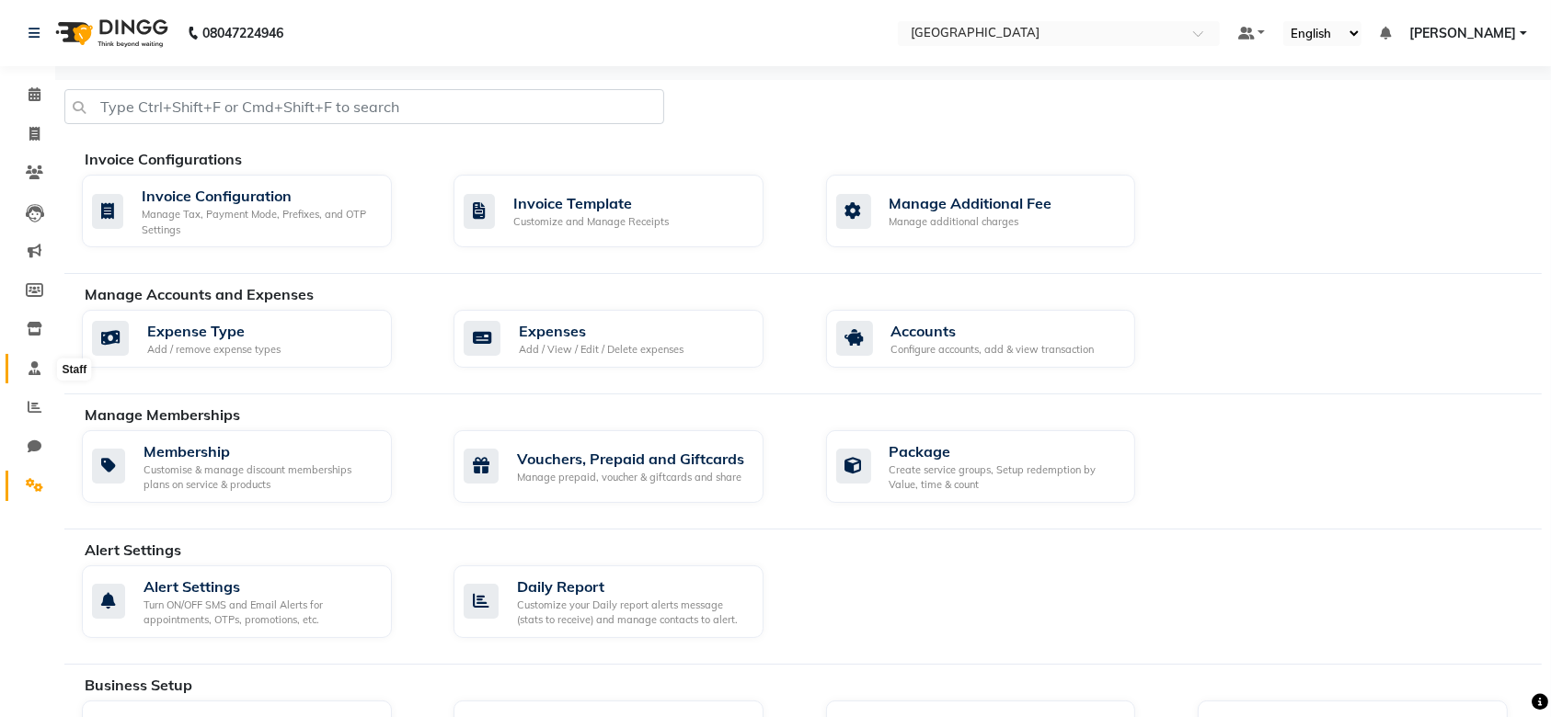
click at [37, 378] on span at bounding box center [34, 369] width 32 height 21
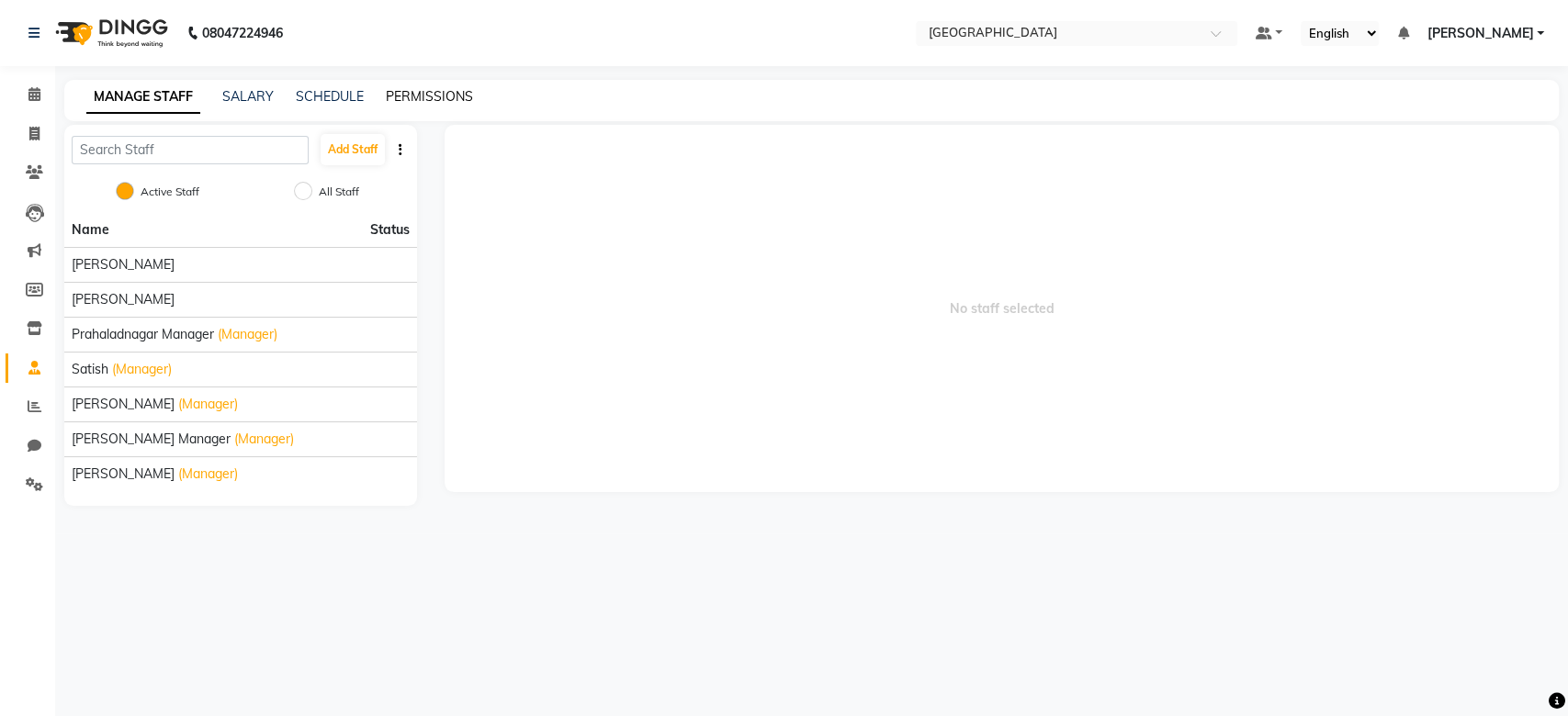
click at [407, 101] on link "PERMISSIONS" at bounding box center [428, 96] width 87 height 17
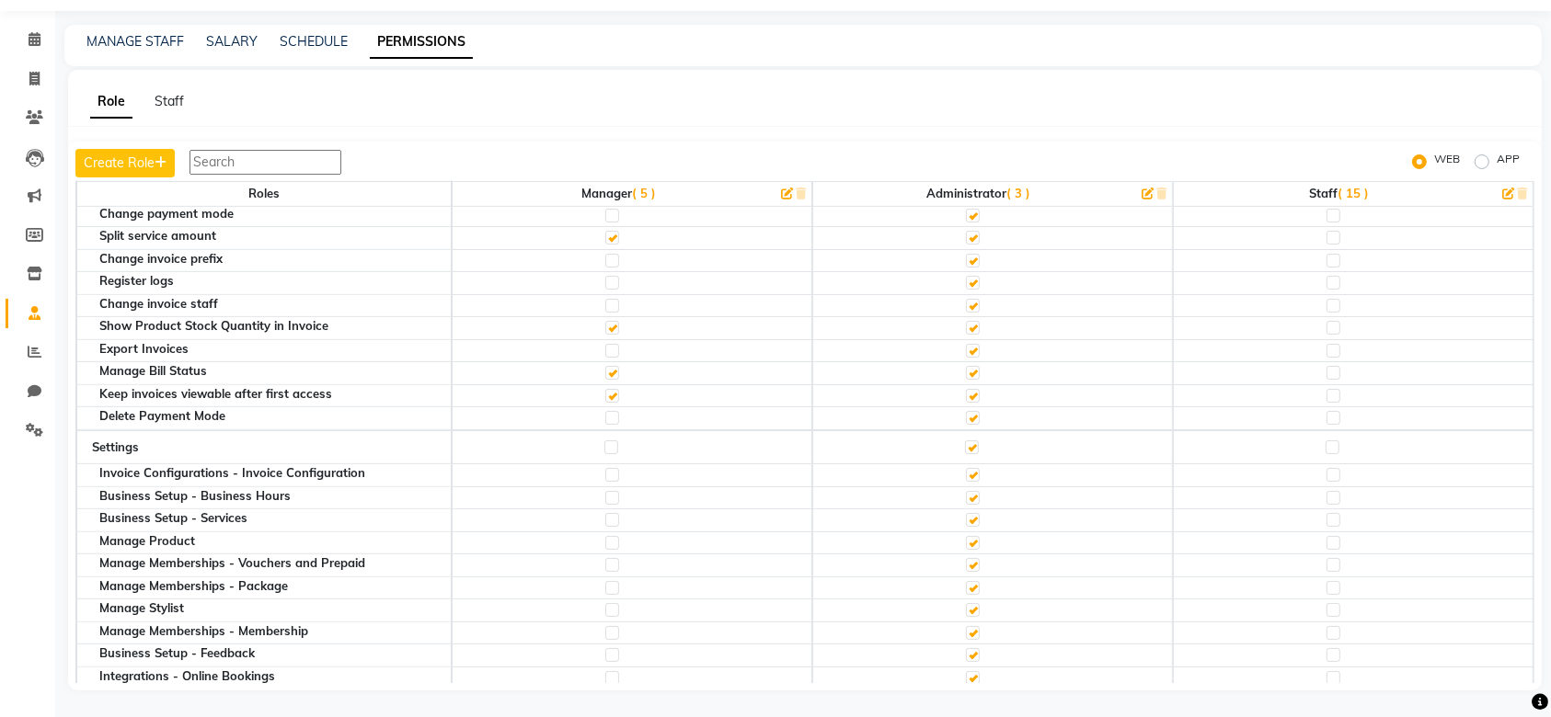
scroll to position [785, 0]
click at [29, 34] on icon at bounding box center [35, 39] width 12 height 14
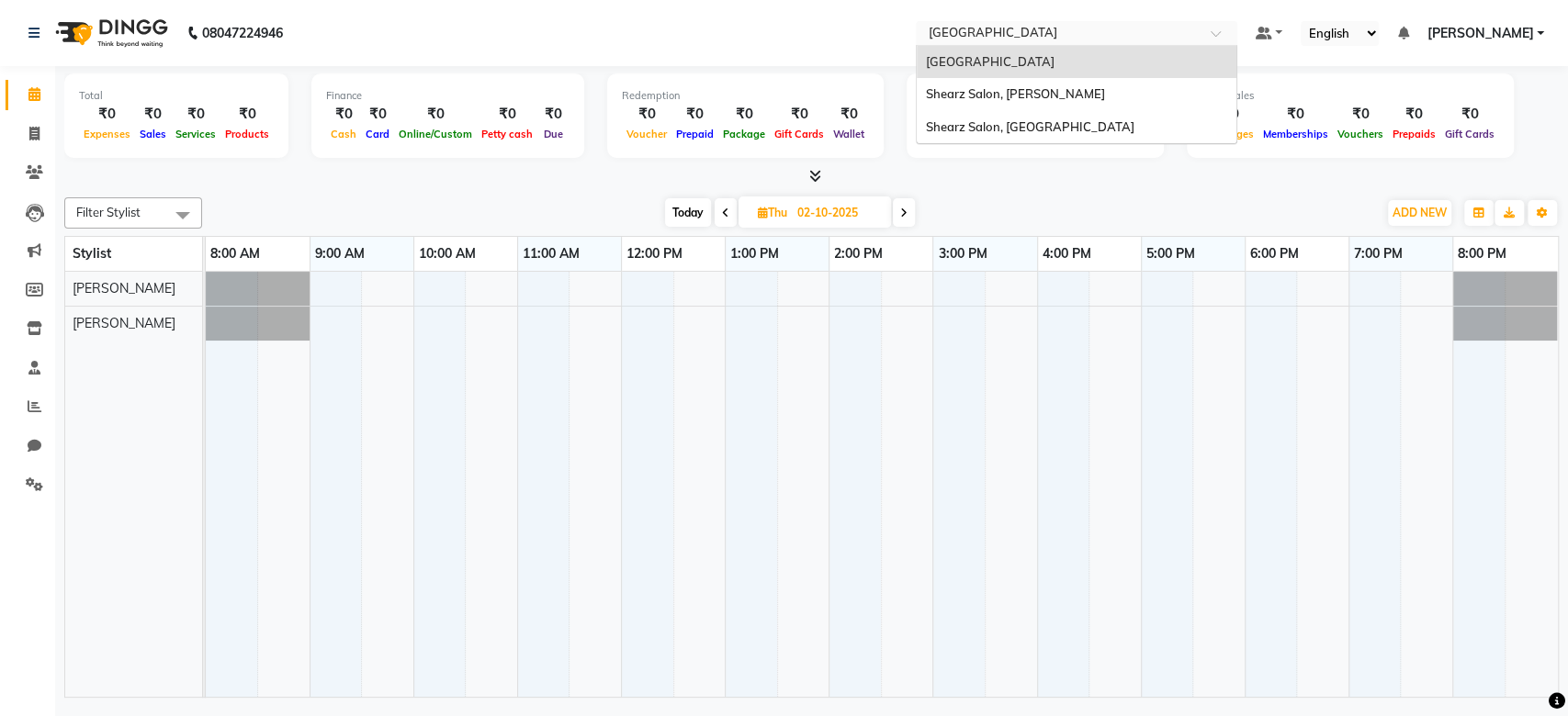
click at [1080, 37] on input "text" at bounding box center [1058, 35] width 267 height 18
click at [1074, 116] on div "Shearz Salon, Prahaladnagar" at bounding box center [1077, 127] width 320 height 33
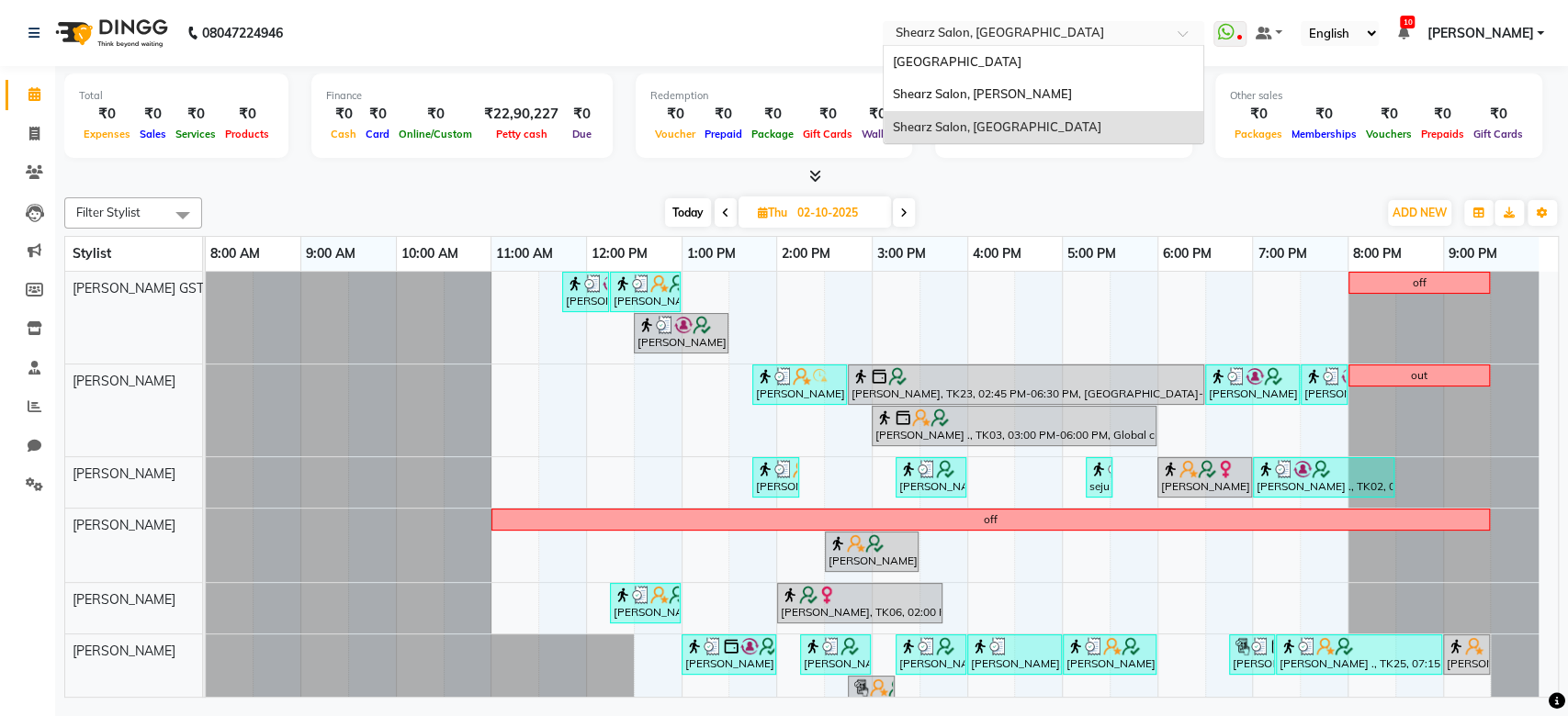
click at [970, 39] on input "text" at bounding box center [1025, 35] width 267 height 18
click at [978, 99] on span "Shearz Salon, [PERSON_NAME]" at bounding box center [982, 93] width 179 height 15
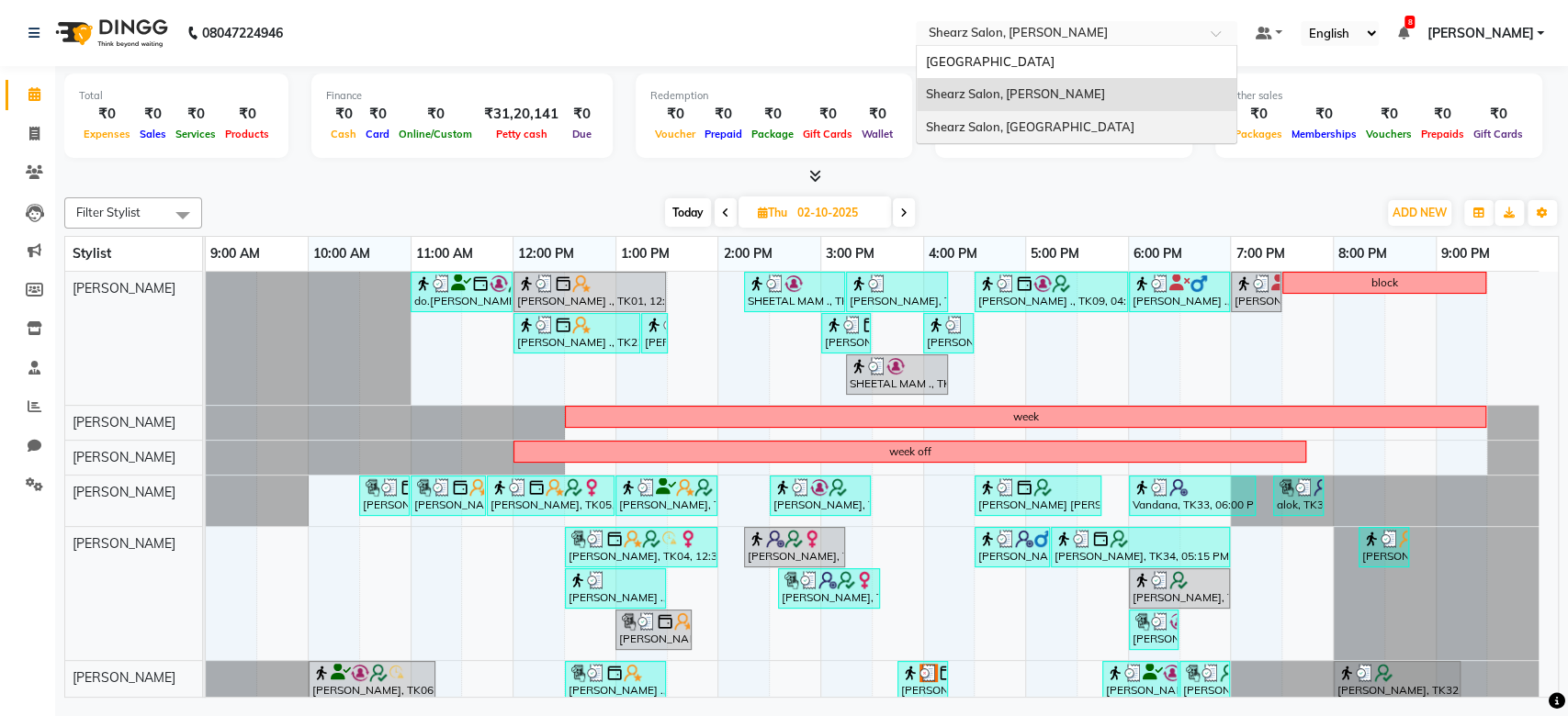
drag, startPoint x: 1014, startPoint y: 34, endPoint x: 1037, endPoint y: 56, distance: 31.8
click at [1037, 46] on ng-select "Select Location × Shearz Salon, [PERSON_NAME][GEOGRAPHIC_DATA][PERSON_NAME], [G…" at bounding box center [1077, 33] width 322 height 25
click at [1037, 56] on span "[GEOGRAPHIC_DATA]" at bounding box center [990, 61] width 129 height 15
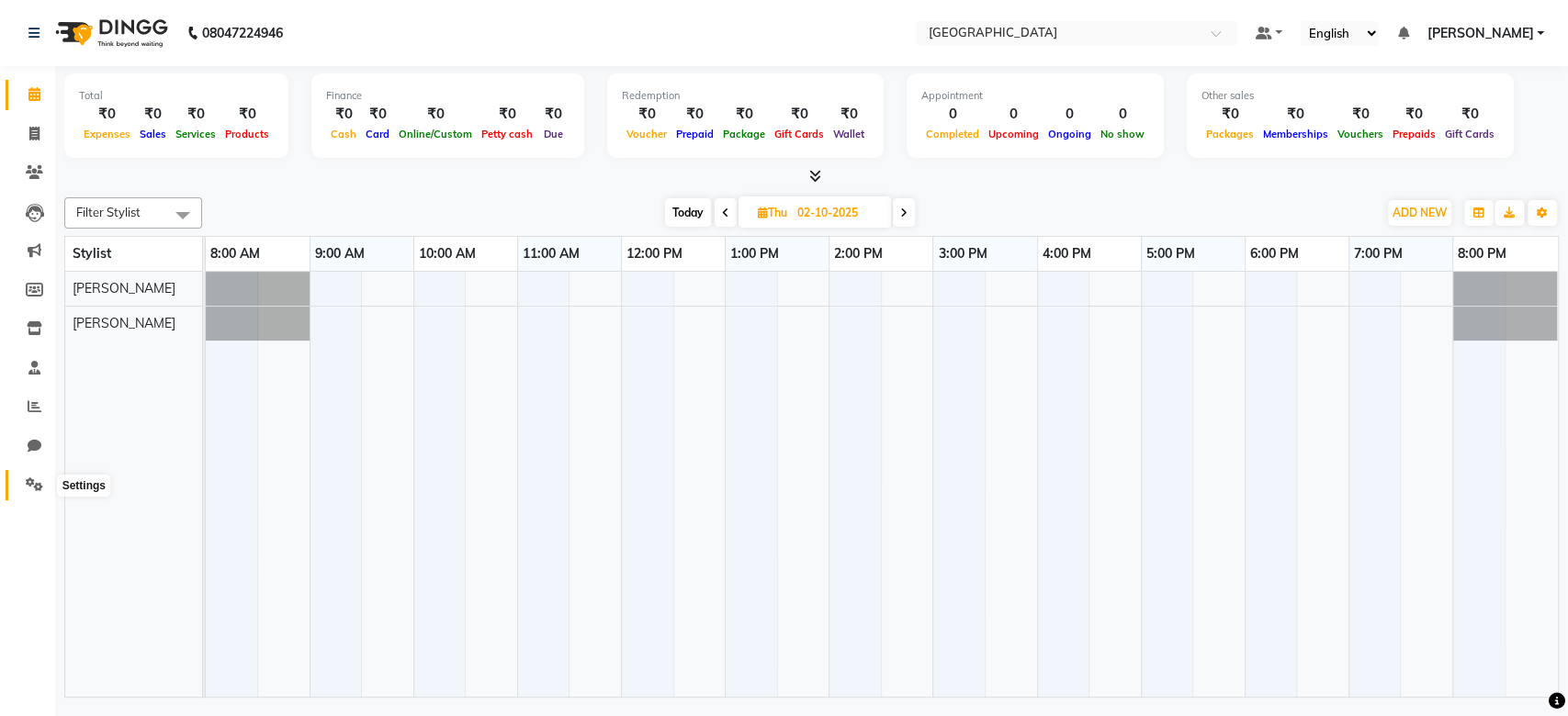
click at [28, 487] on icon at bounding box center [34, 484] width 17 height 14
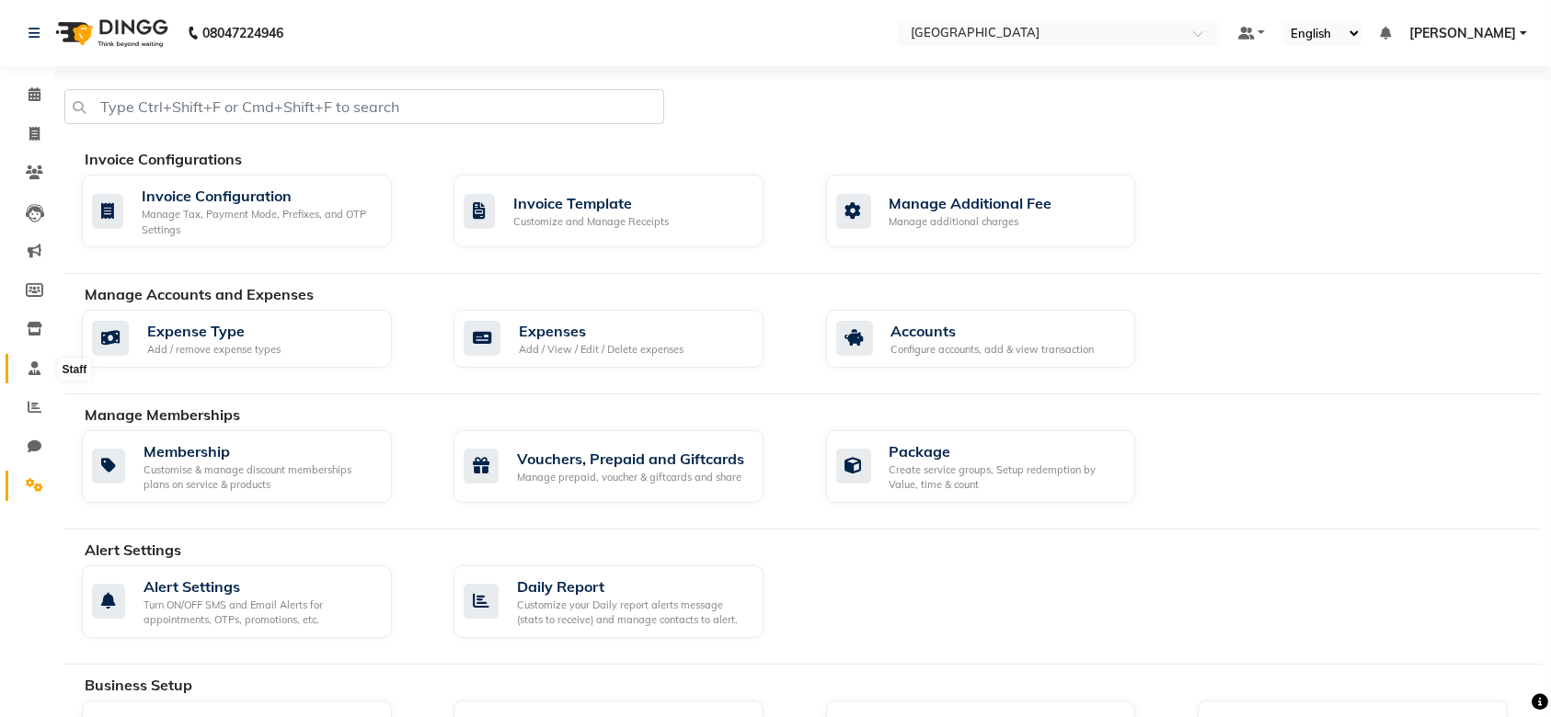
click at [37, 375] on icon at bounding box center [35, 368] width 12 height 14
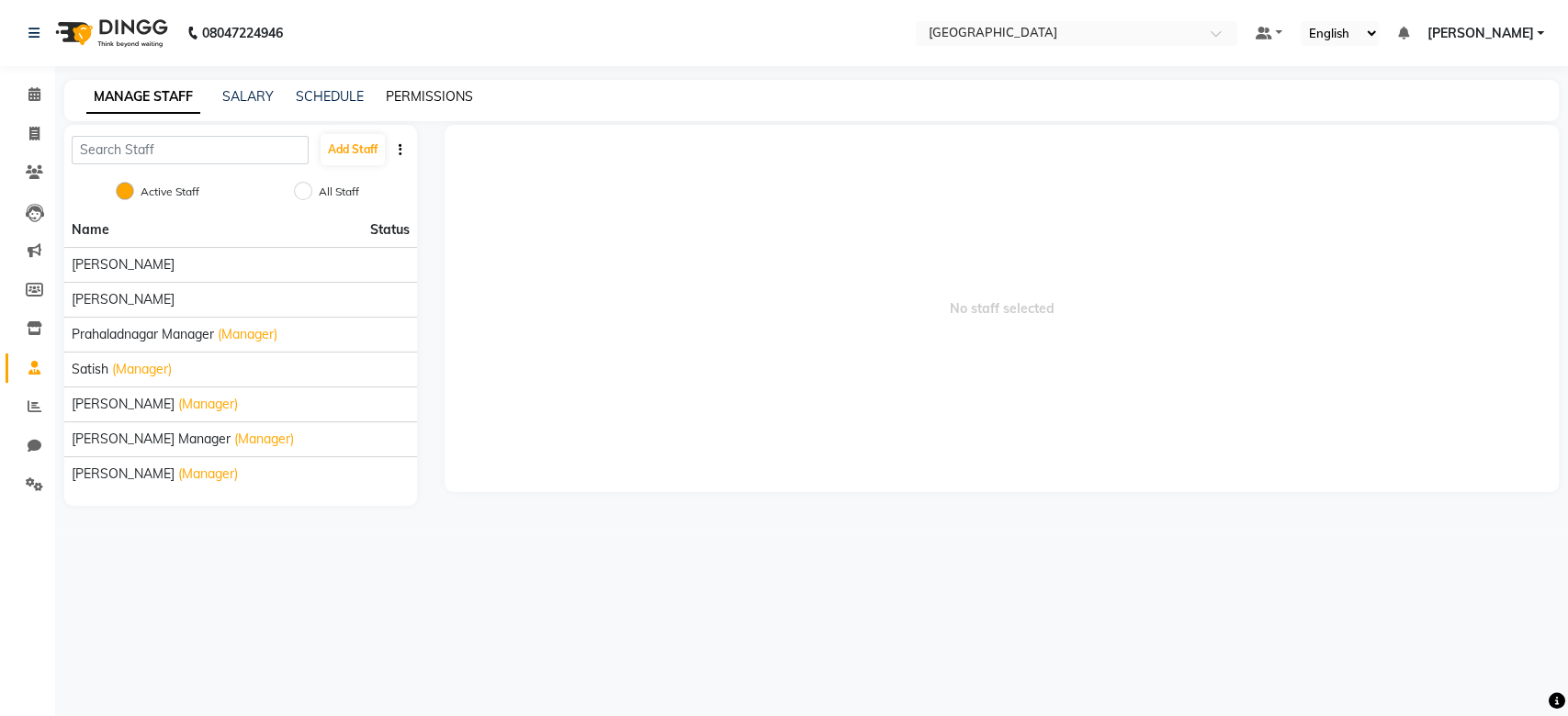
click at [428, 88] on link "PERMISSIONS" at bounding box center [428, 96] width 87 height 17
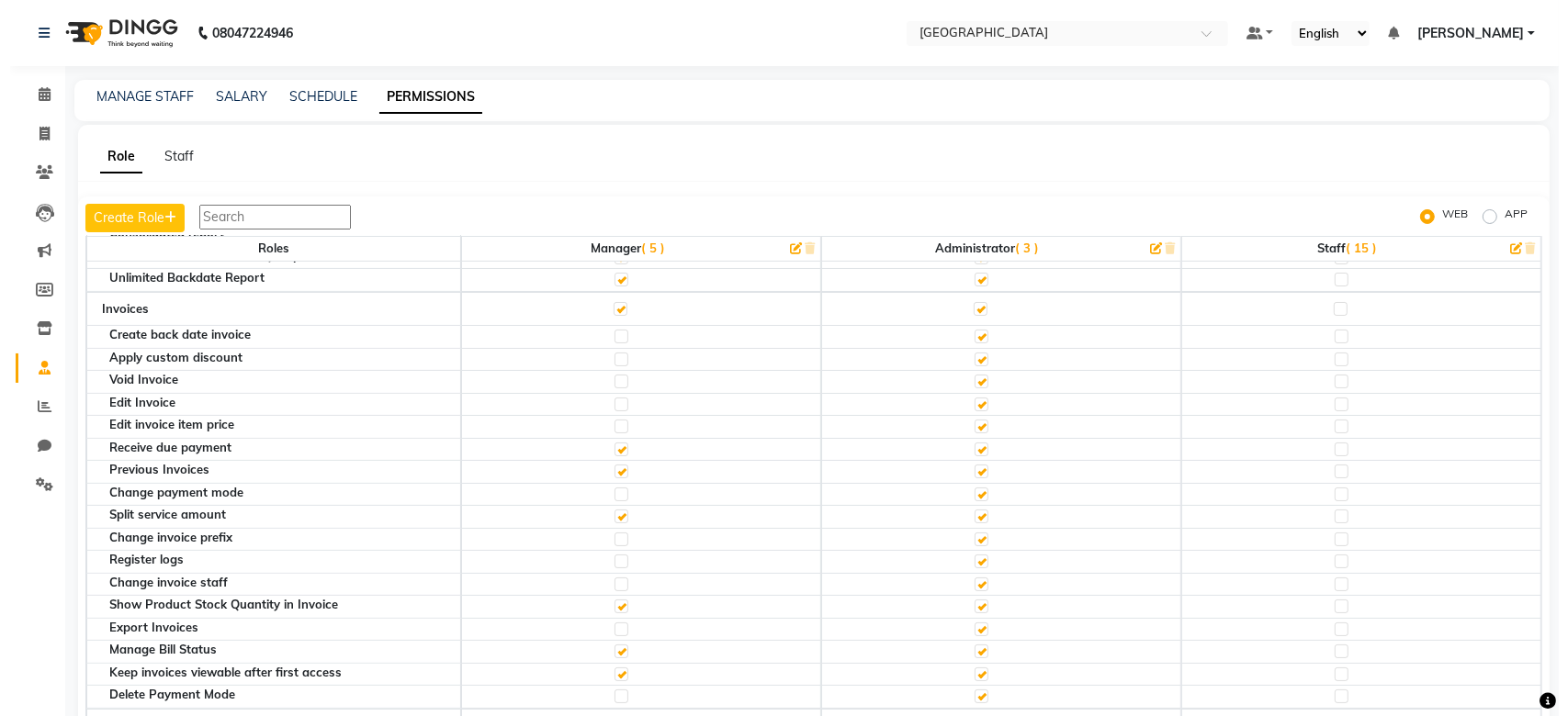
scroll to position [5995, 0]
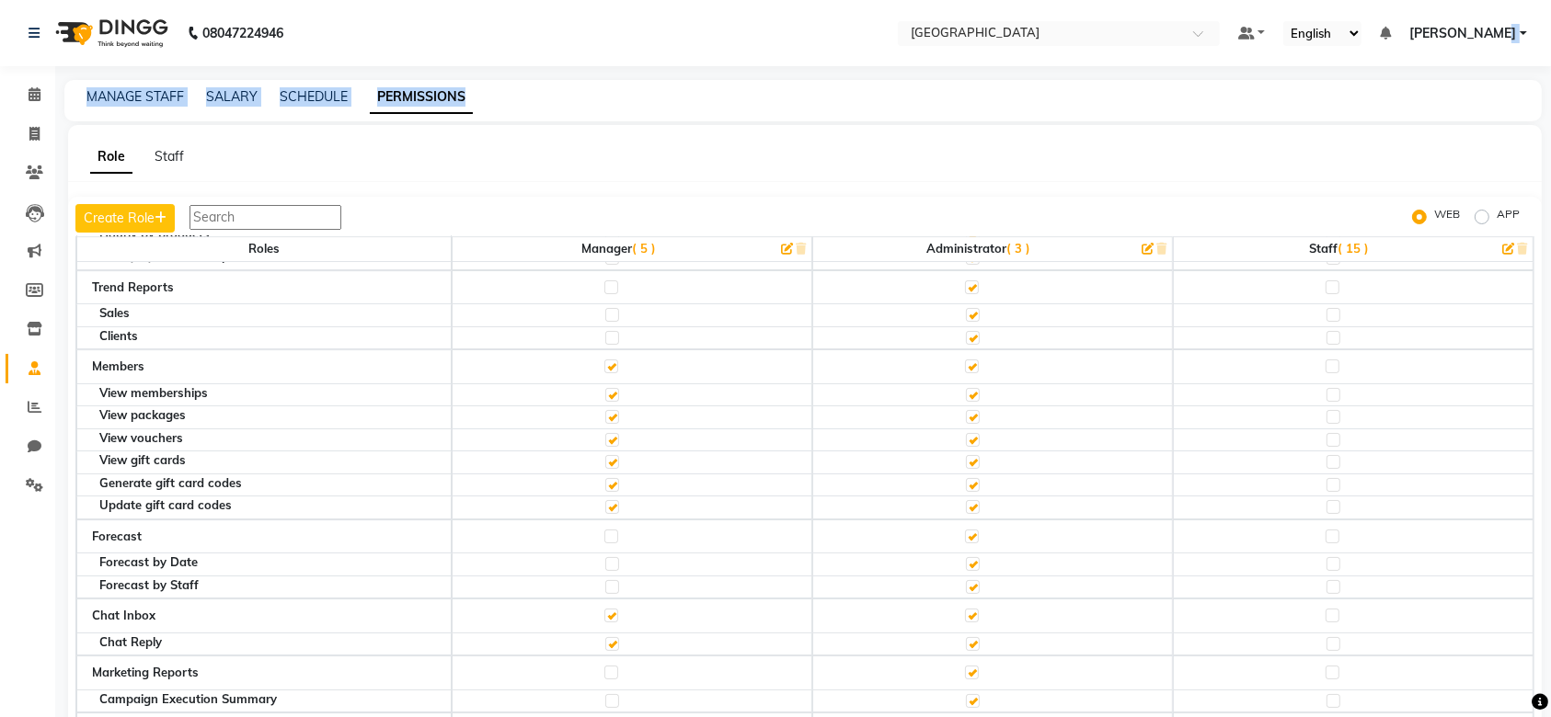
drag, startPoint x: 1486, startPoint y: 79, endPoint x: 1505, endPoint y: 20, distance: 61.7
click at [1505, 20] on app-home "08047224946 Select Location × Shearz Salon Ho, Corporate Road Default Panel My …" at bounding box center [775, 386] width 1551 height 773
click at [1504, 27] on span "[PERSON_NAME]" at bounding box center [1462, 33] width 107 height 19
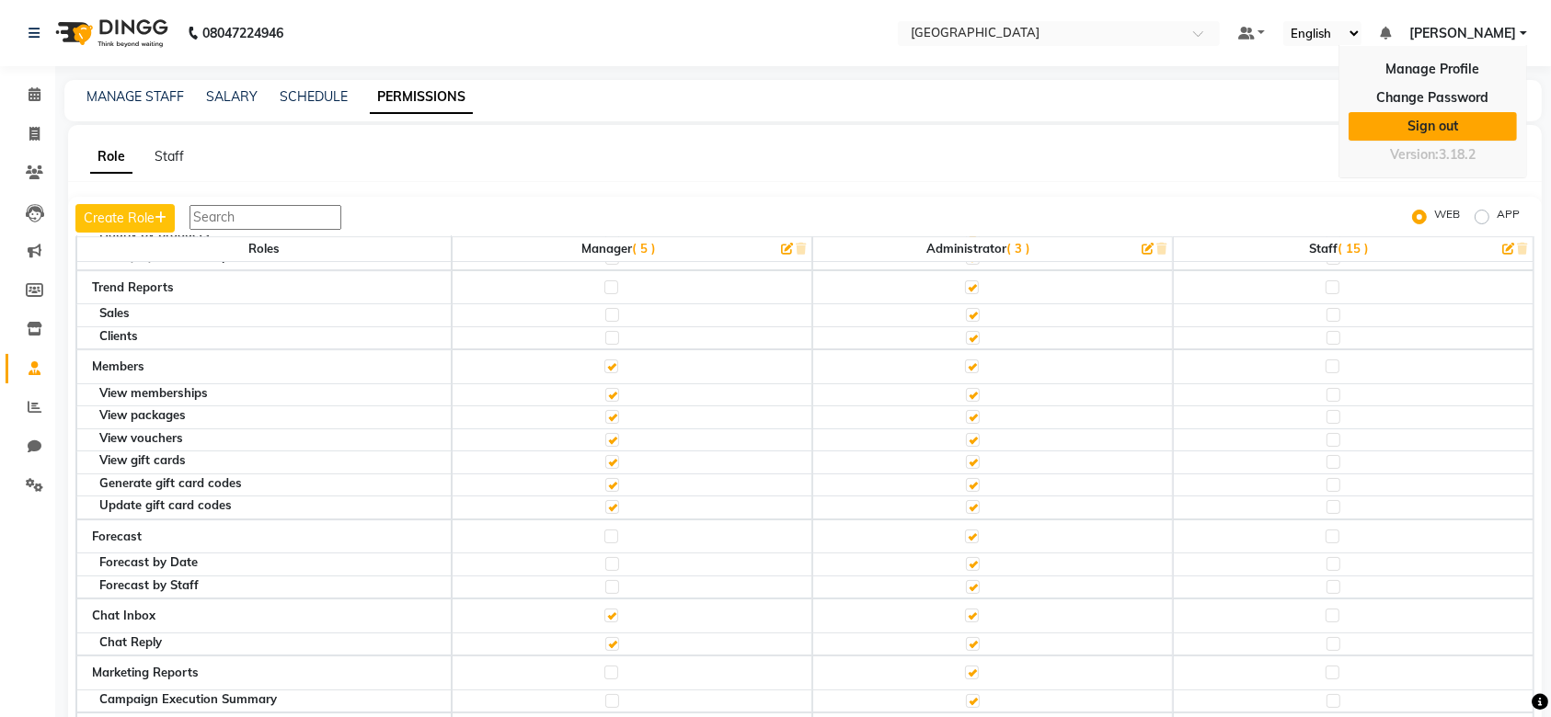
click at [1449, 137] on link "Sign out" at bounding box center [1432, 126] width 168 height 29
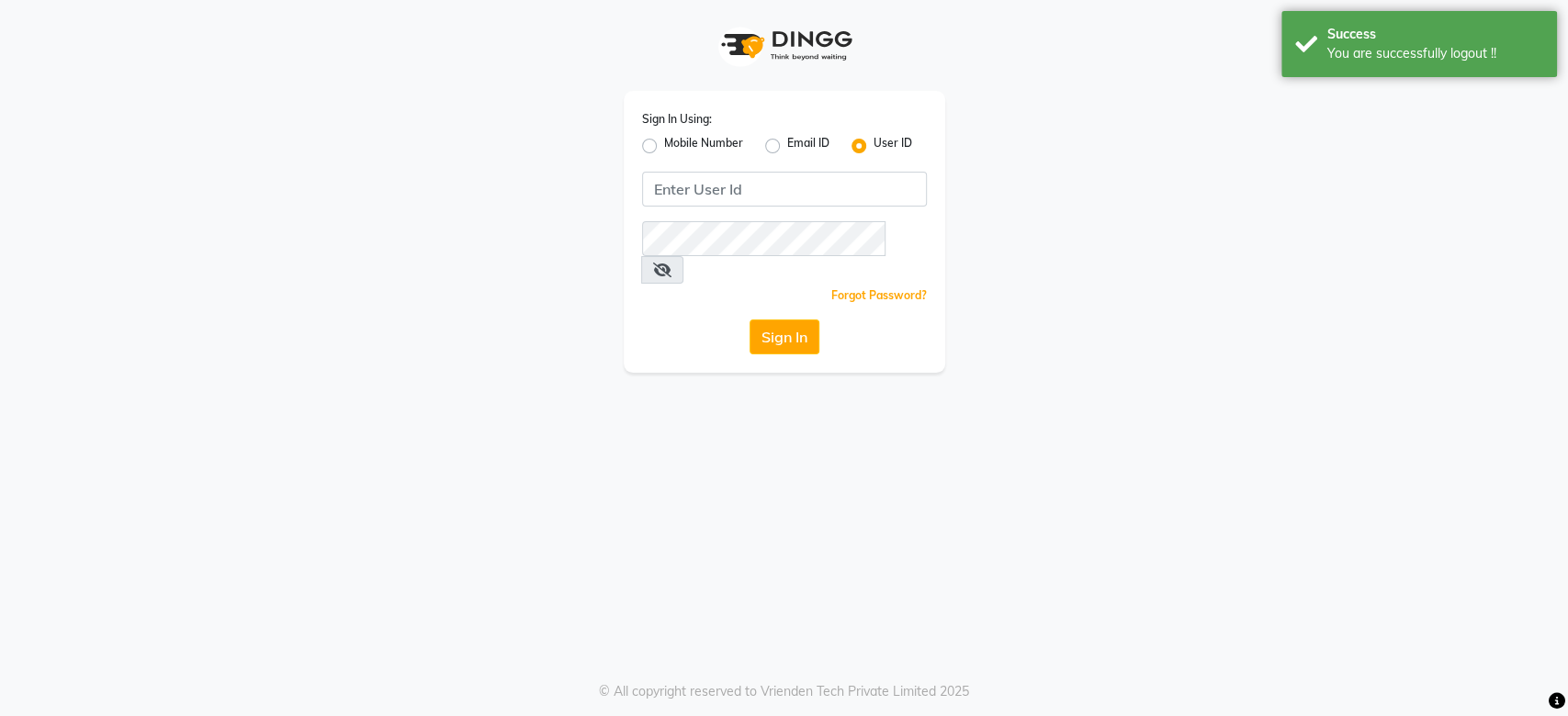
click at [787, 145] on label "Email ID" at bounding box center [808, 146] width 42 height 22
click at [787, 145] on input "Email ID" at bounding box center [793, 141] width 12 height 12
radio input "true"
radio input "false"
click at [689, 194] on input "Username" at bounding box center [784, 189] width 285 height 35
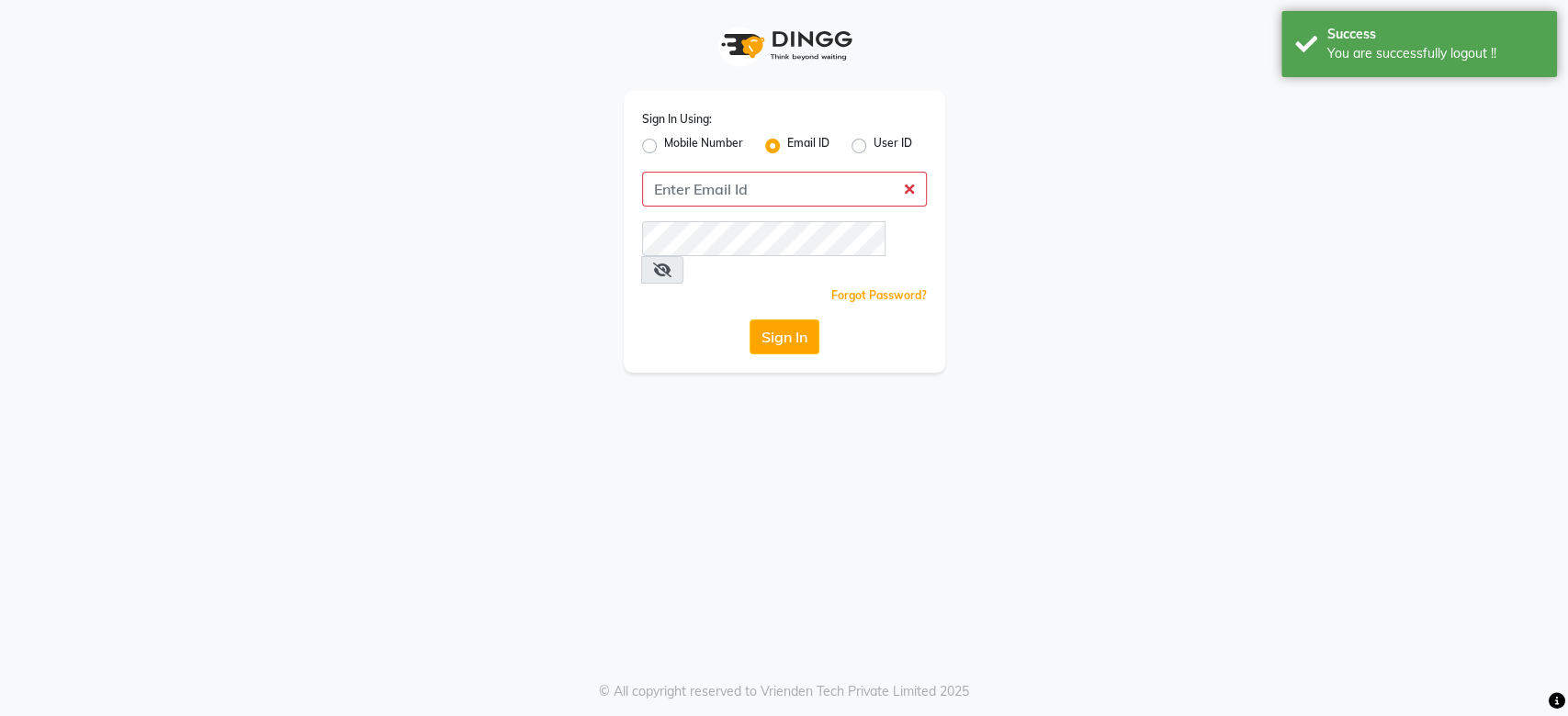
click at [664, 151] on label "Mobile Number" at bounding box center [703, 146] width 79 height 22
click at [664, 147] on input "Mobile Number" at bounding box center [670, 141] width 12 height 12
radio input "true"
radio input "false"
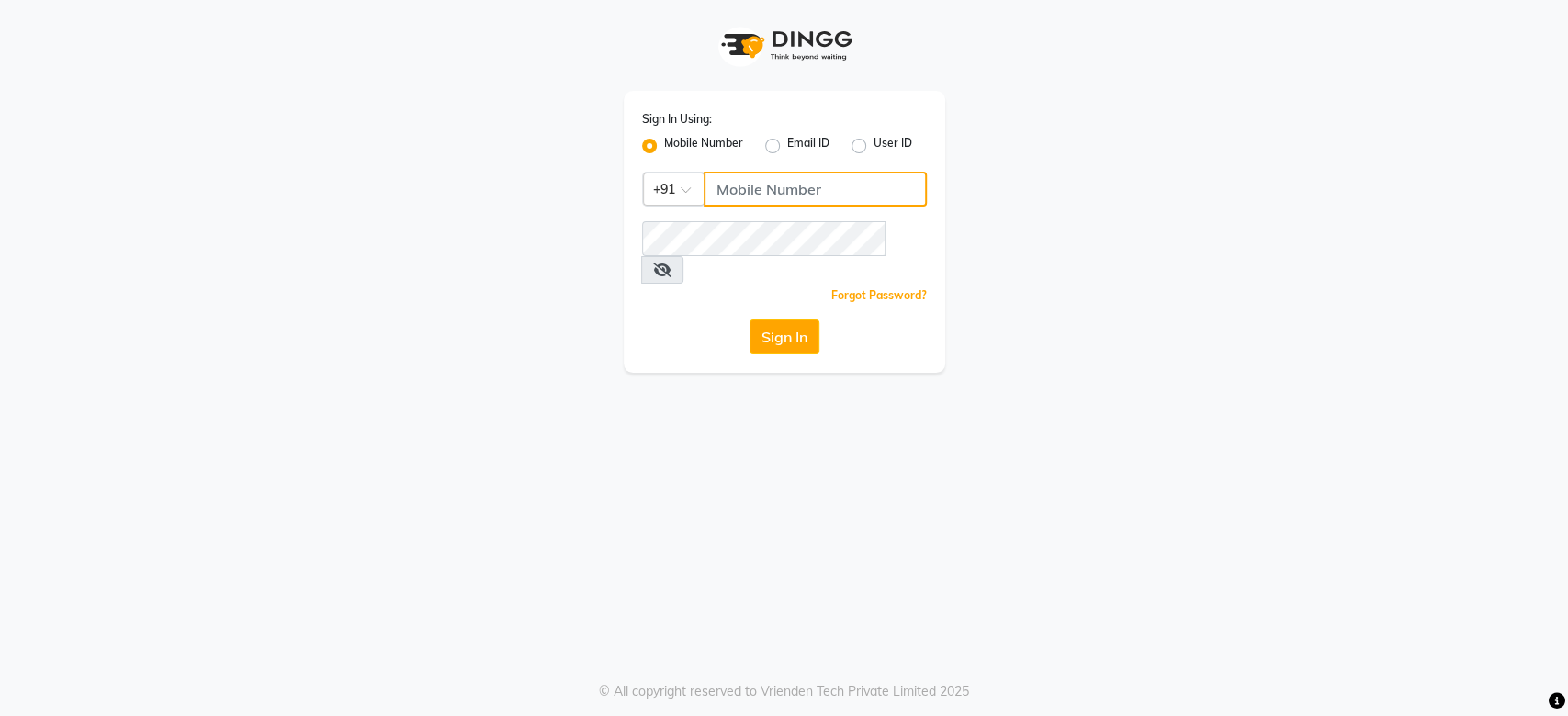
click at [726, 177] on input "Username" at bounding box center [815, 189] width 223 height 35
type input "77"
click at [798, 150] on label "Email ID" at bounding box center [808, 146] width 42 height 22
click at [798, 147] on input "Email ID" at bounding box center [793, 141] width 12 height 12
radio input "true"
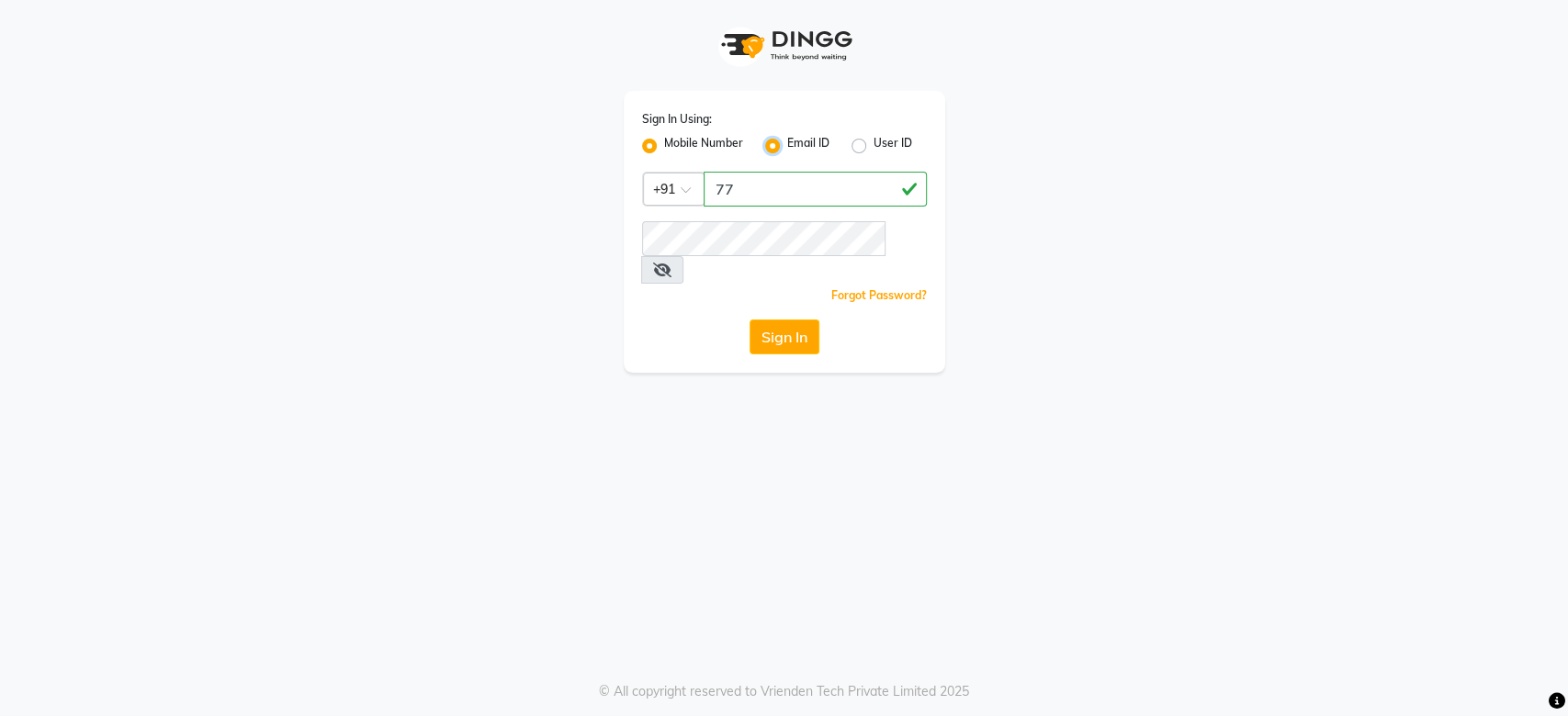
radio input "false"
click at [744, 180] on input "Username" at bounding box center [784, 189] width 285 height 35
type input "[EMAIL_ADDRESS][DOMAIN_NAME]"
click at [756, 285] on div "Sign In Using: Mobile Number Email ID User ID [EMAIL_ADDRESS][DOMAIN_NAME] Reme…" at bounding box center [784, 232] width 322 height 282
click at [772, 320] on button "Sign In" at bounding box center [784, 337] width 70 height 35
